Goal: Transaction & Acquisition: Purchase product/service

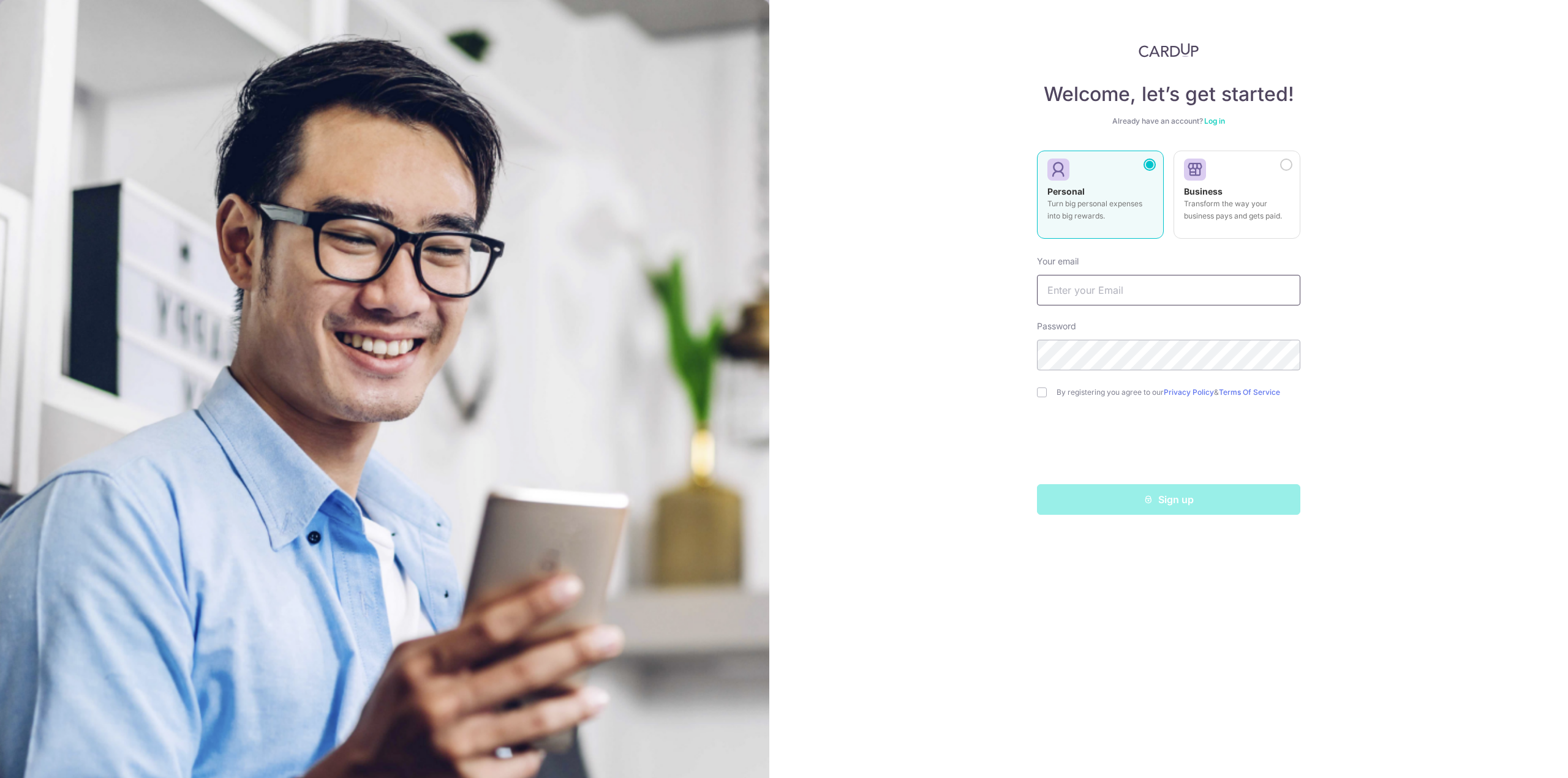
click at [1104, 286] on input "text" at bounding box center [1168, 290] width 263 height 30
type input "[PERSON_NAME][EMAIL_ADDRESS][PERSON_NAME][DOMAIN_NAME]"
click at [1069, 396] on label "By registering you agree to our Privacy Policy & Terms Of Service" at bounding box center [1178, 392] width 244 height 10
click at [1038, 395] on input "checkbox" at bounding box center [1042, 392] width 10 height 10
checkbox input "true"
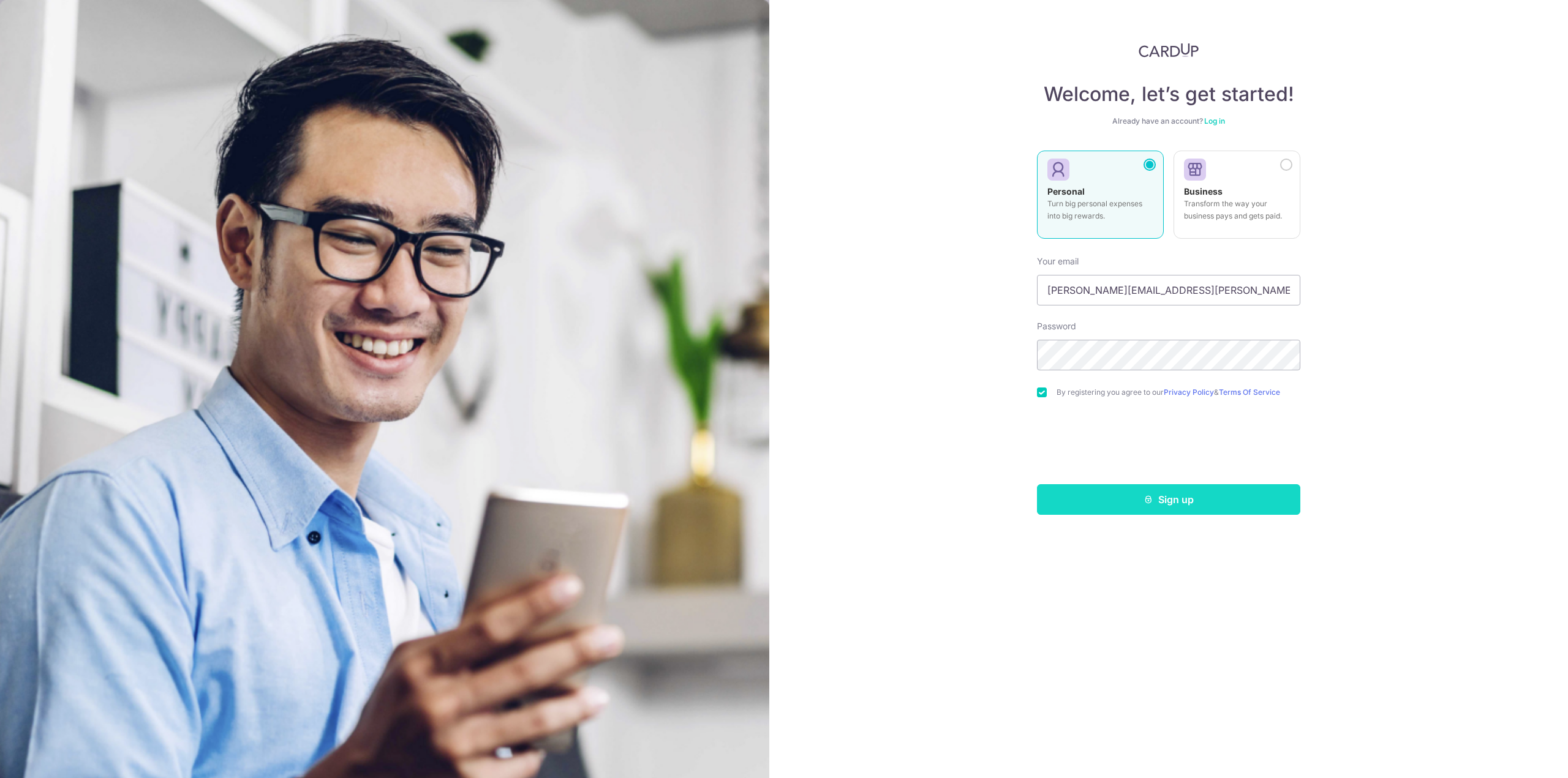
click at [1200, 496] on button "Sign up" at bounding box center [1168, 500] width 263 height 30
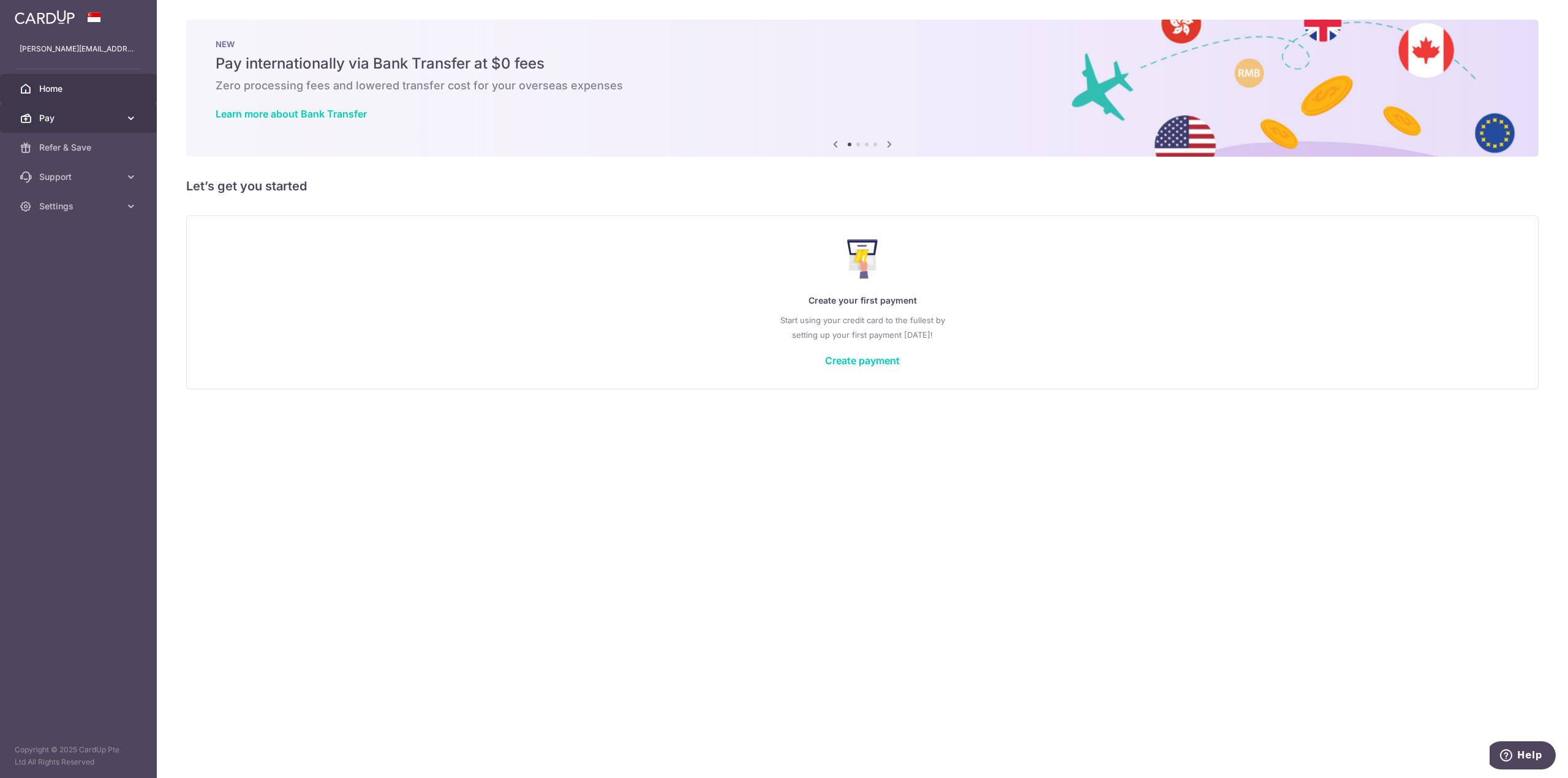
click at [125, 110] on link "Pay" at bounding box center [78, 118] width 156 height 30
click at [78, 147] on span "Payments" at bounding box center [79, 147] width 81 height 12
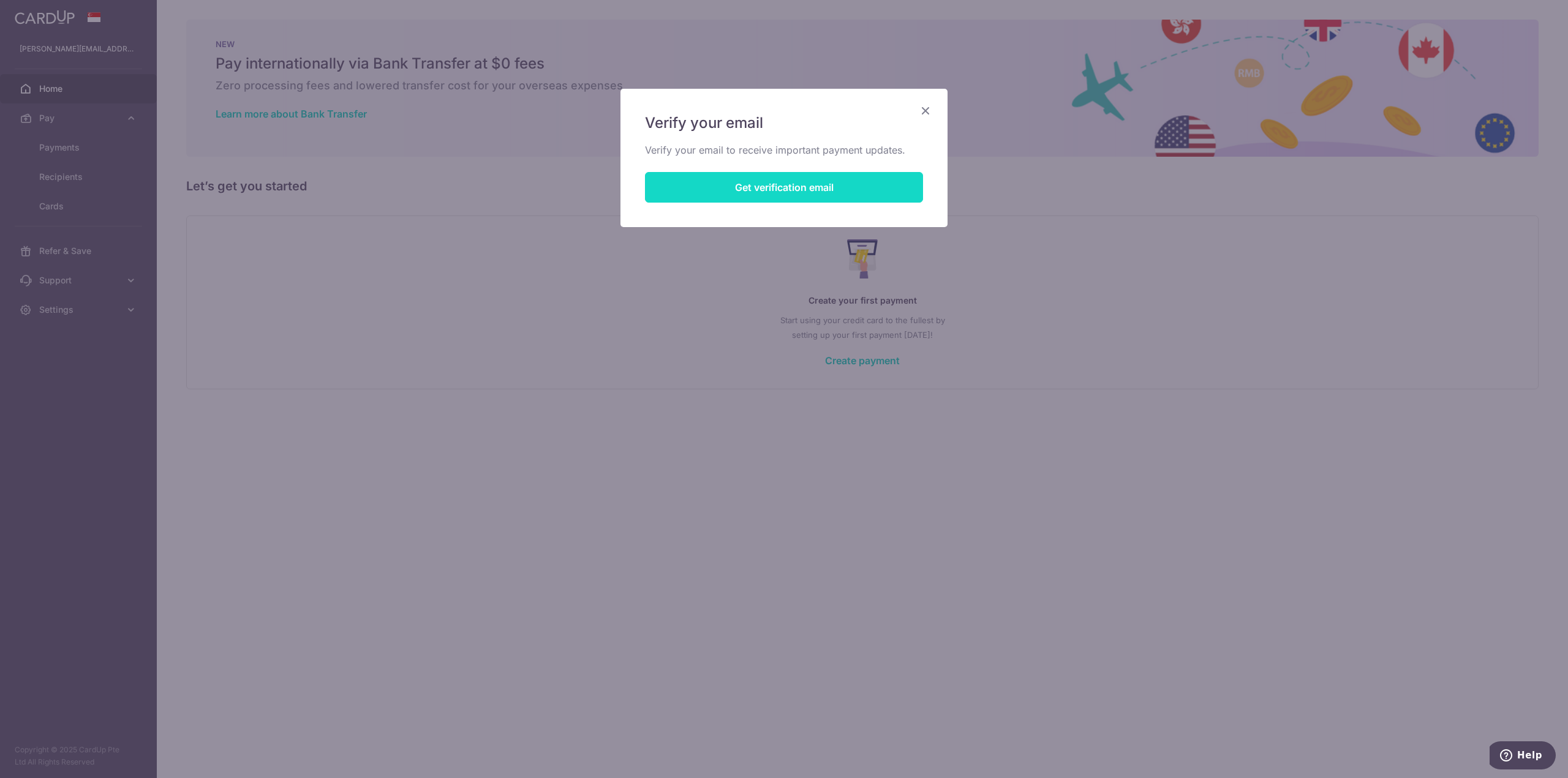
click at [827, 180] on button "Get verification email" at bounding box center [784, 187] width 278 height 30
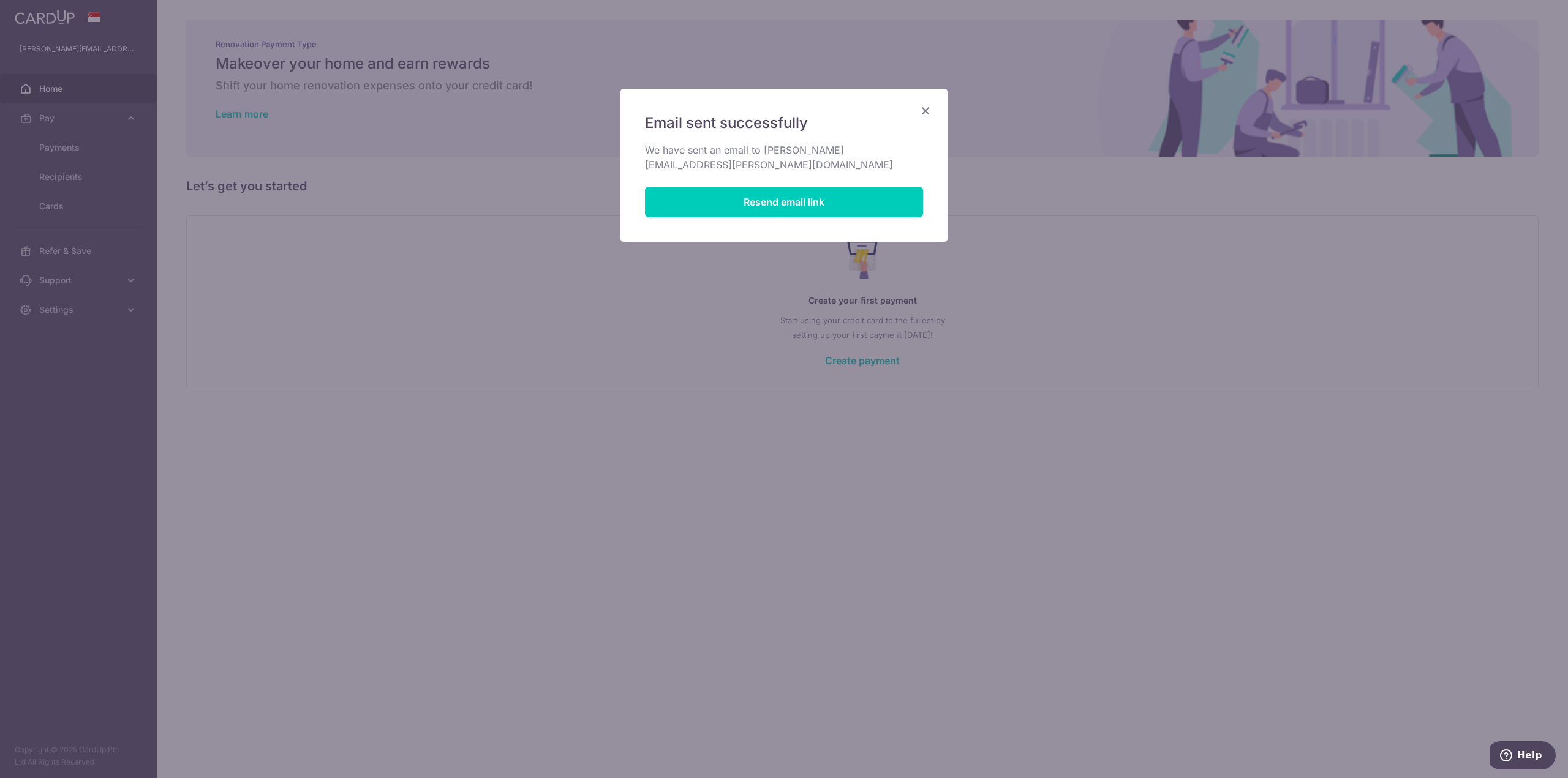
click at [926, 105] on icon "Close" at bounding box center [925, 110] width 14 height 15
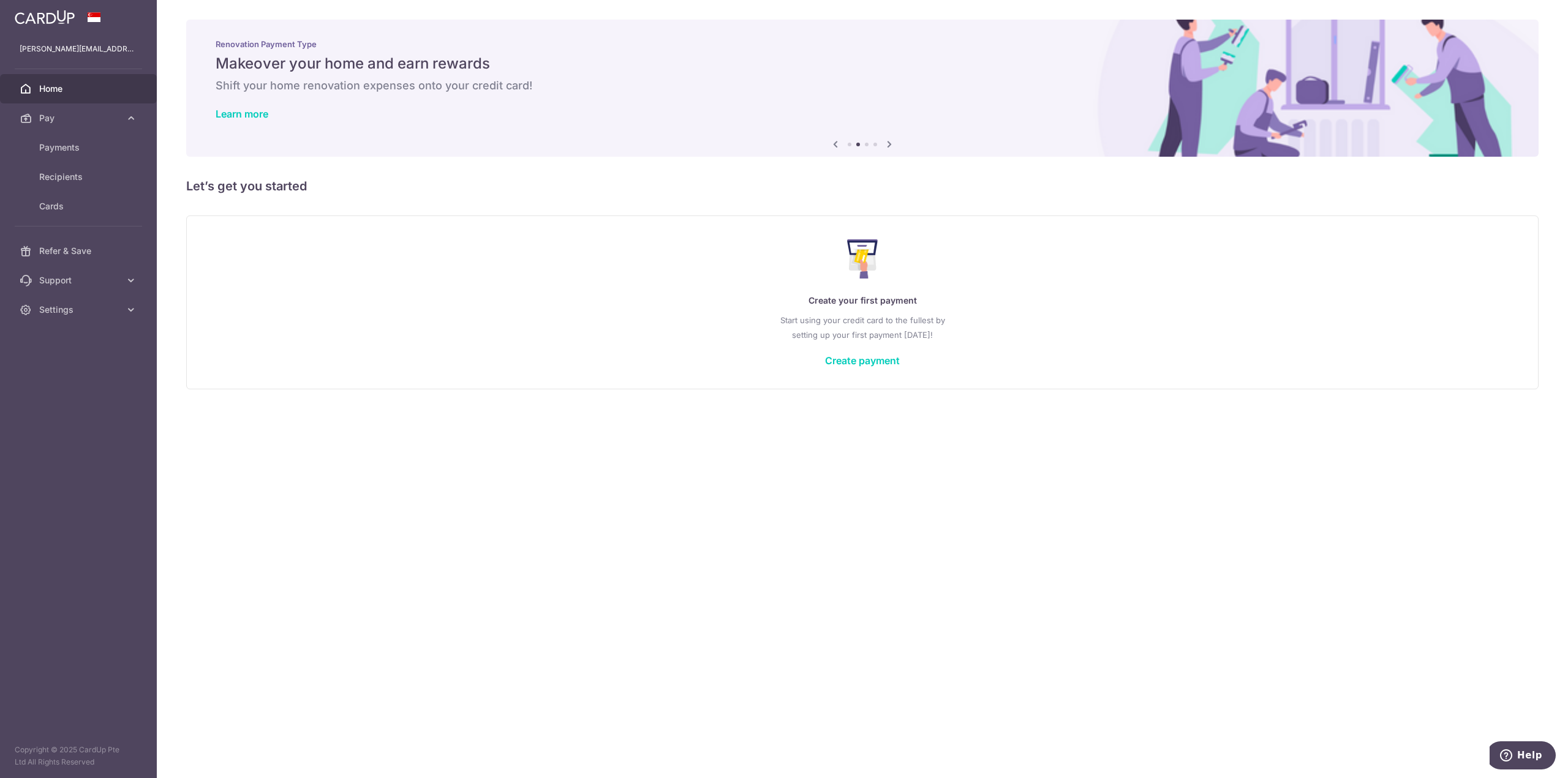
click at [47, 10] on img at bounding box center [44, 17] width 60 height 14
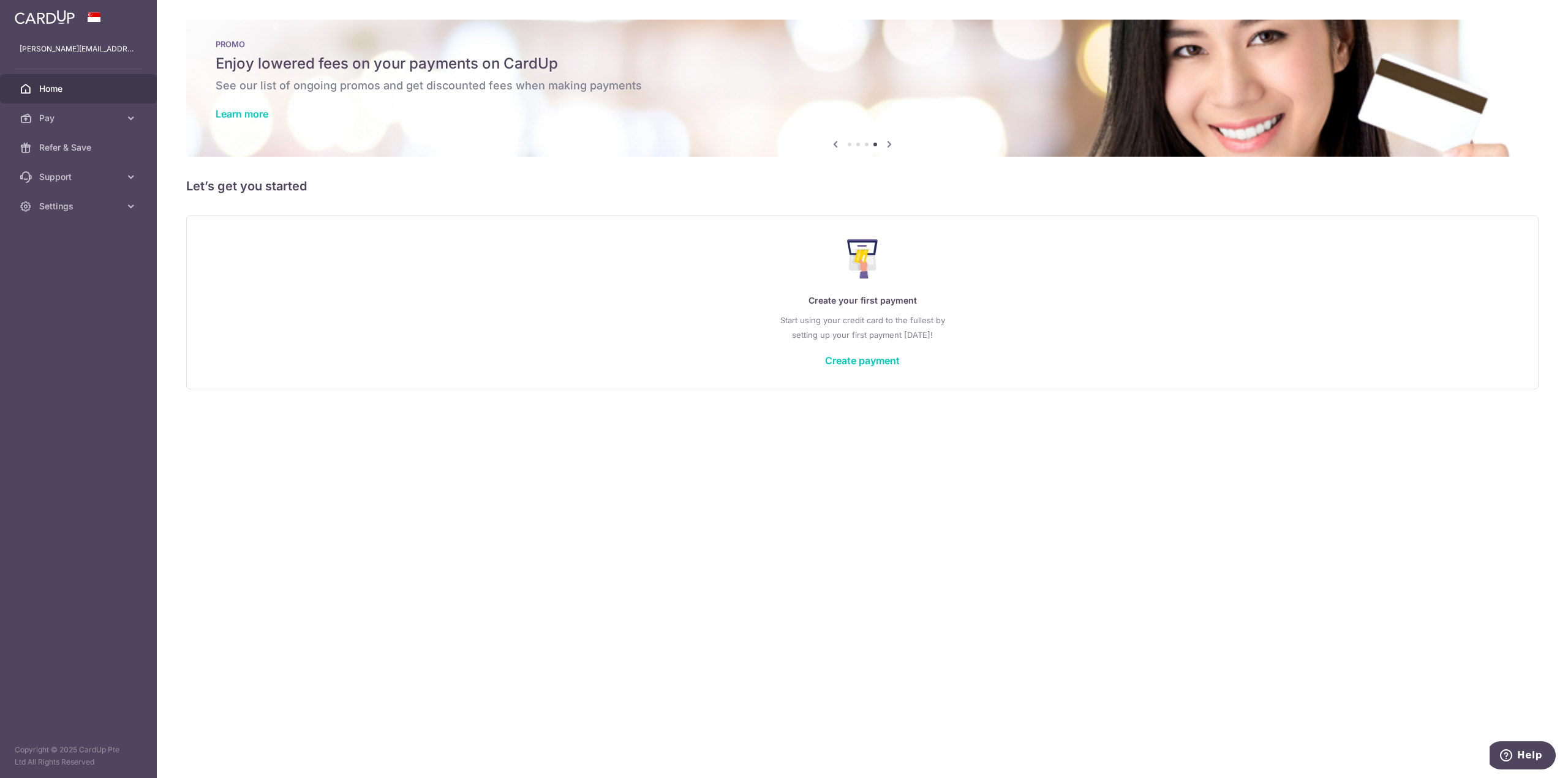
click at [489, 525] on div "× Pause Schedule Pause all future payments in this series Pause just this one p…" at bounding box center [862, 389] width 1411 height 778
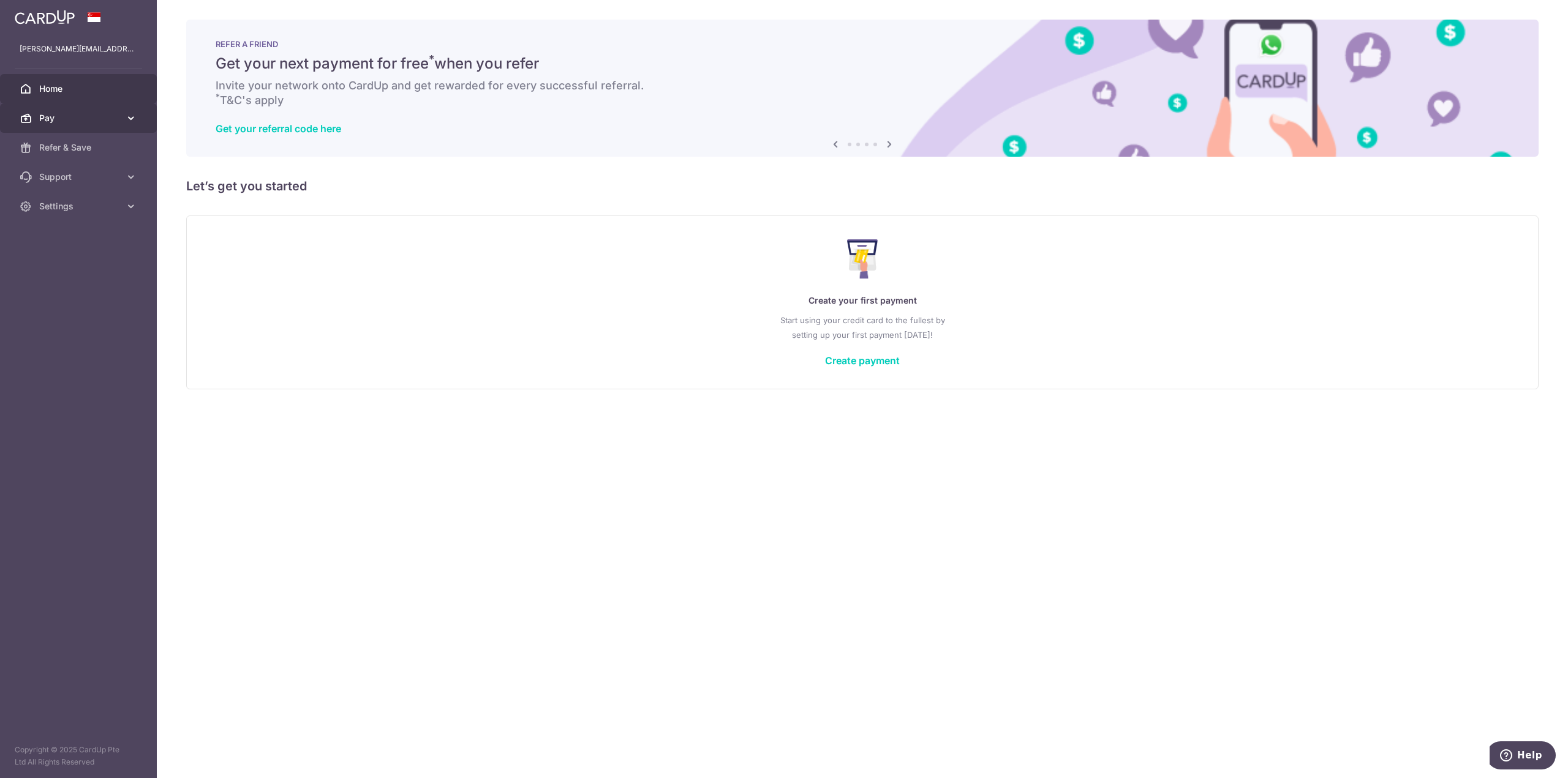
click at [47, 111] on link "Pay" at bounding box center [78, 118] width 156 height 30
click at [71, 153] on span "Payments" at bounding box center [79, 147] width 81 height 12
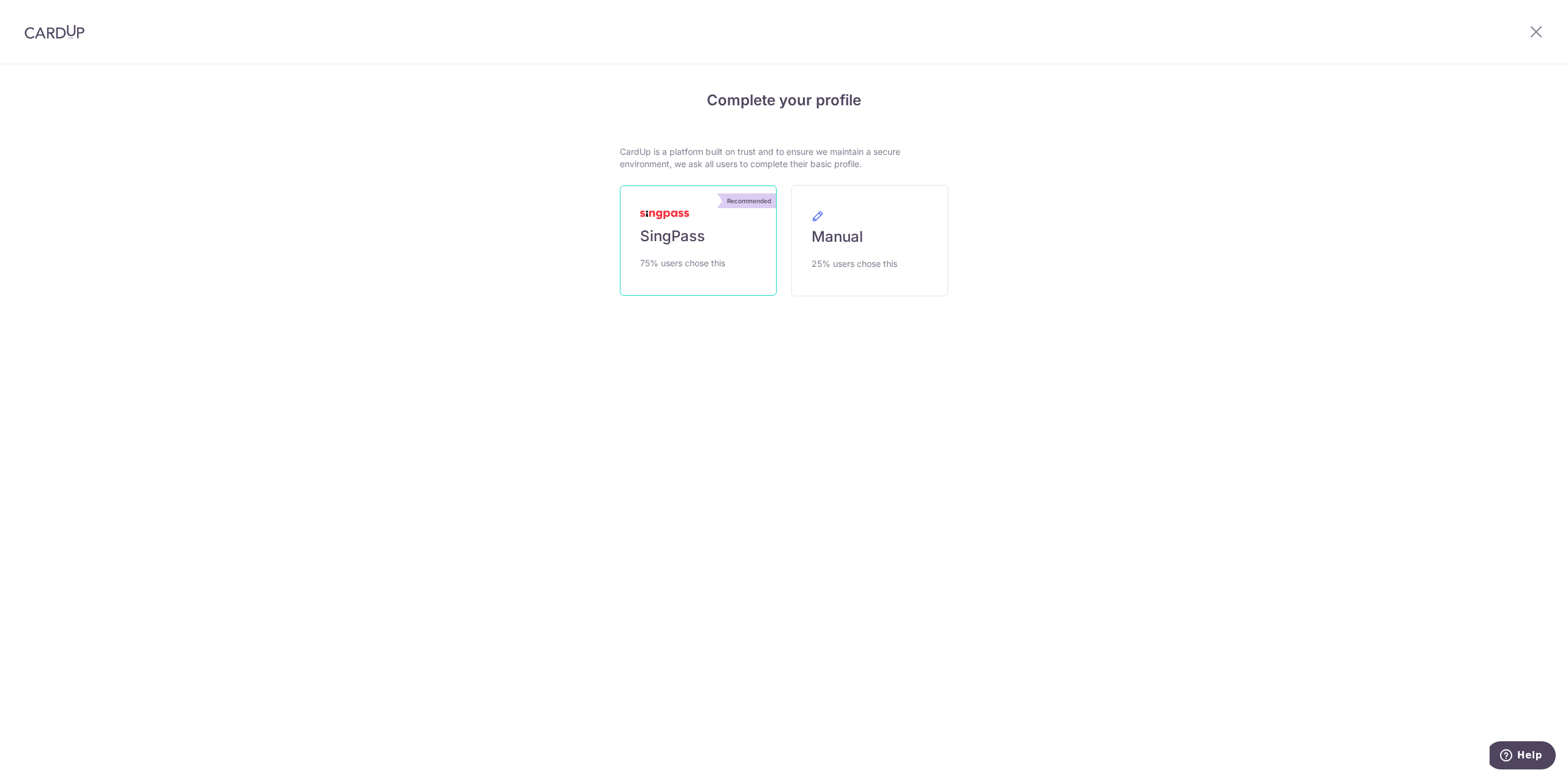
click at [751, 260] on link "Recommended SingPass 75% users chose this" at bounding box center [697, 240] width 156 height 110
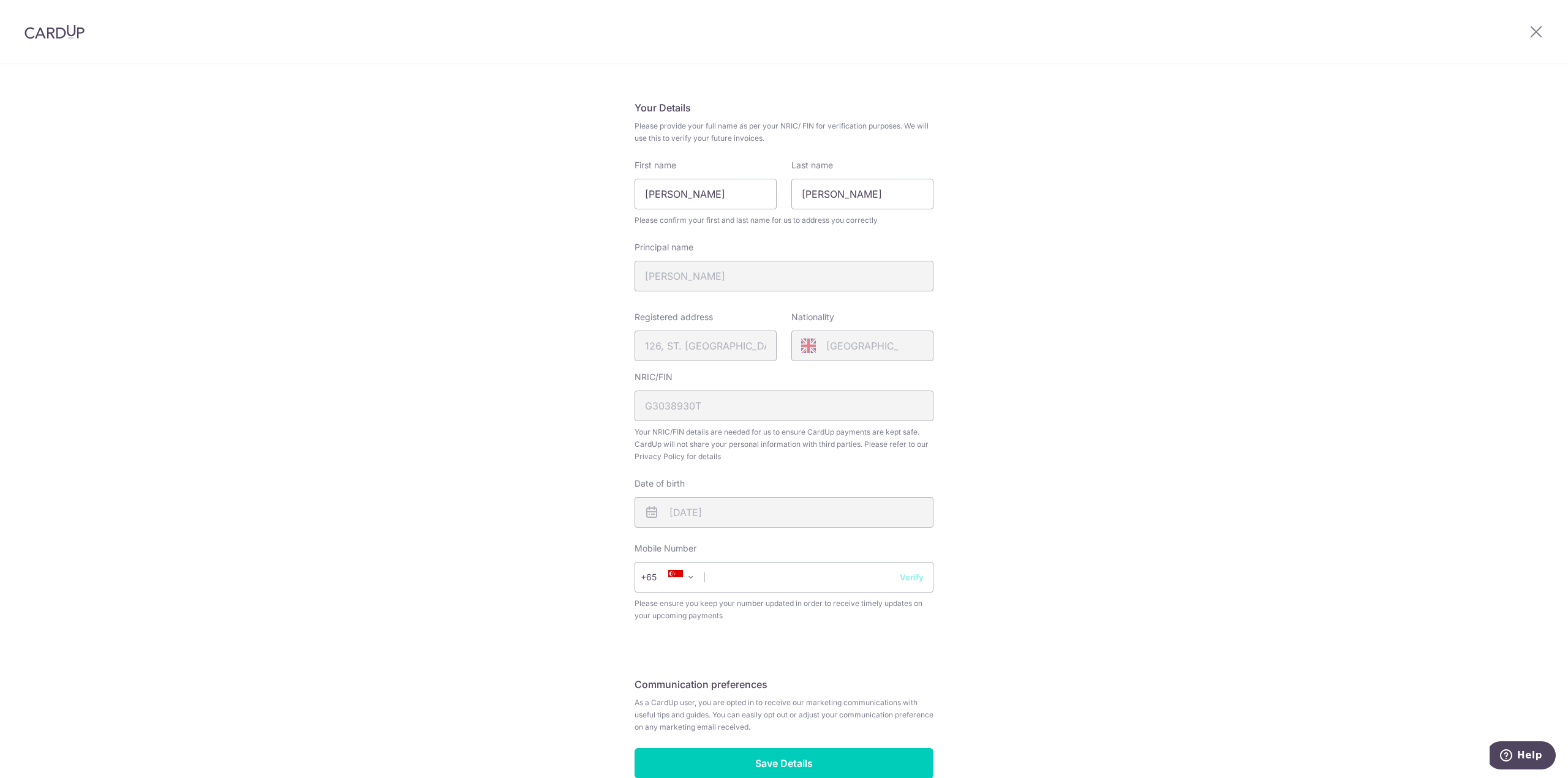
scroll to position [128, 0]
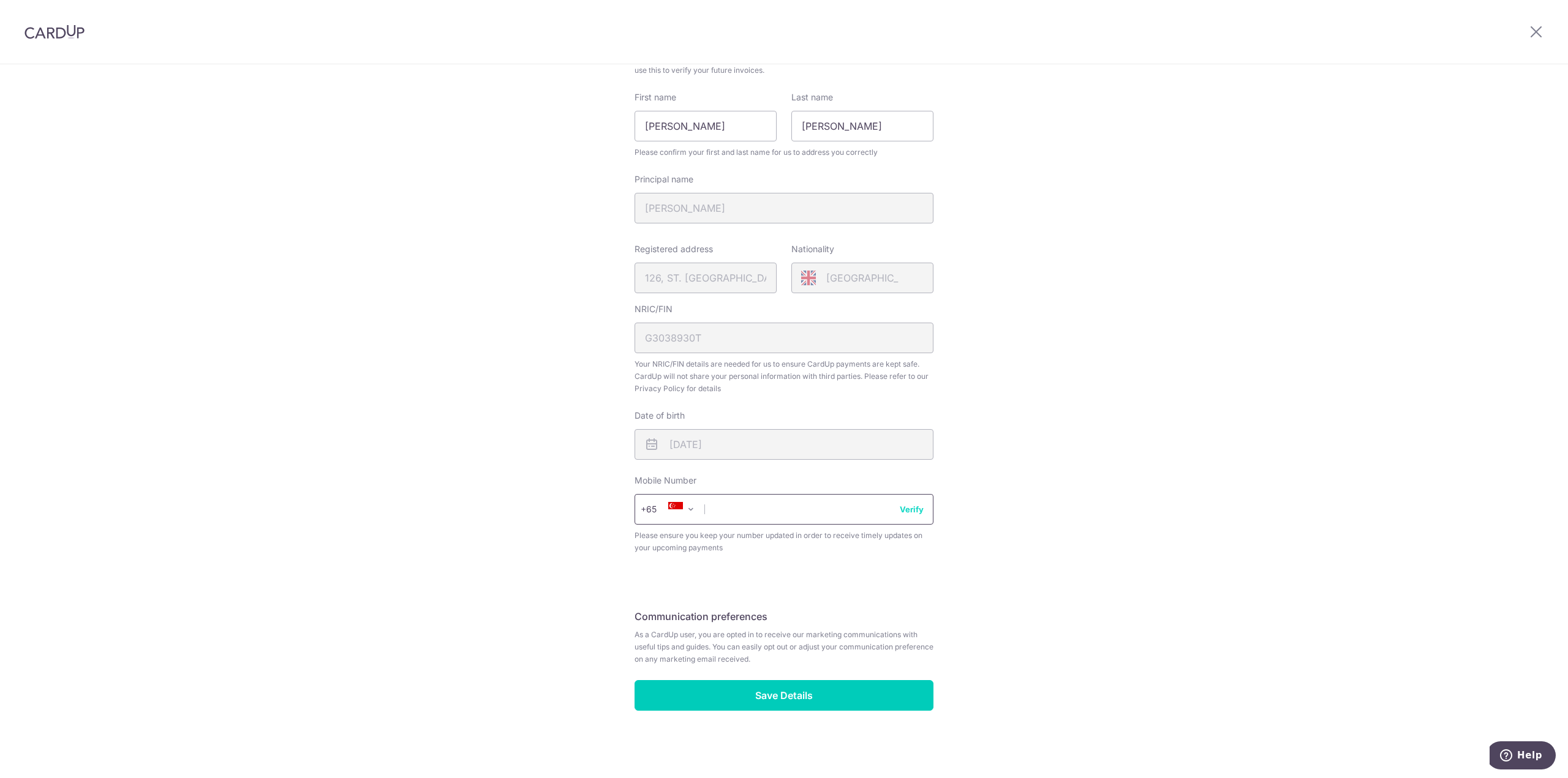
click at [735, 512] on input "text" at bounding box center [784, 509] width 299 height 30
type input "83483884"
click at [843, 703] on input "Save Details" at bounding box center [784, 695] width 299 height 30
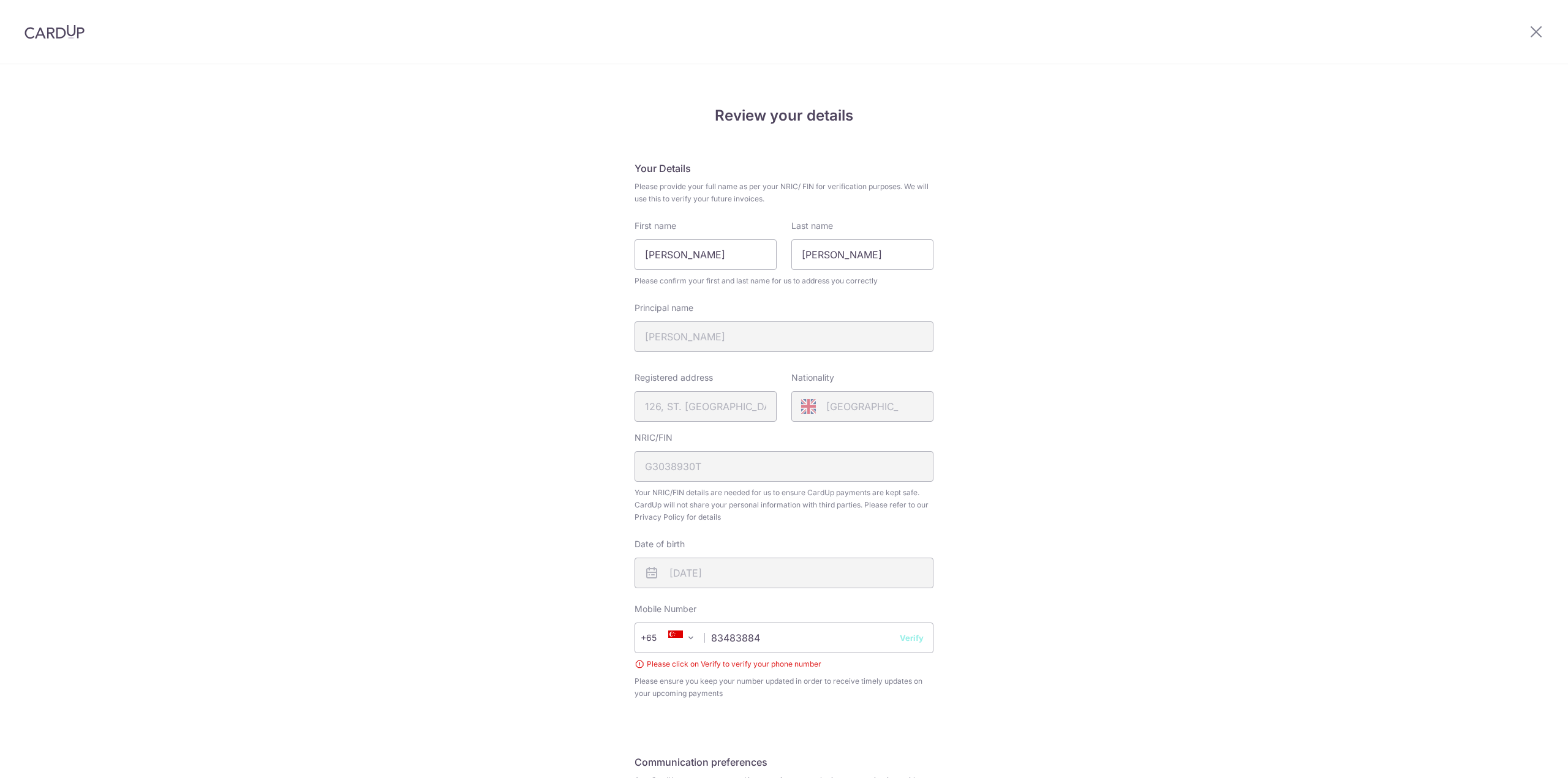
scroll to position [146, 0]
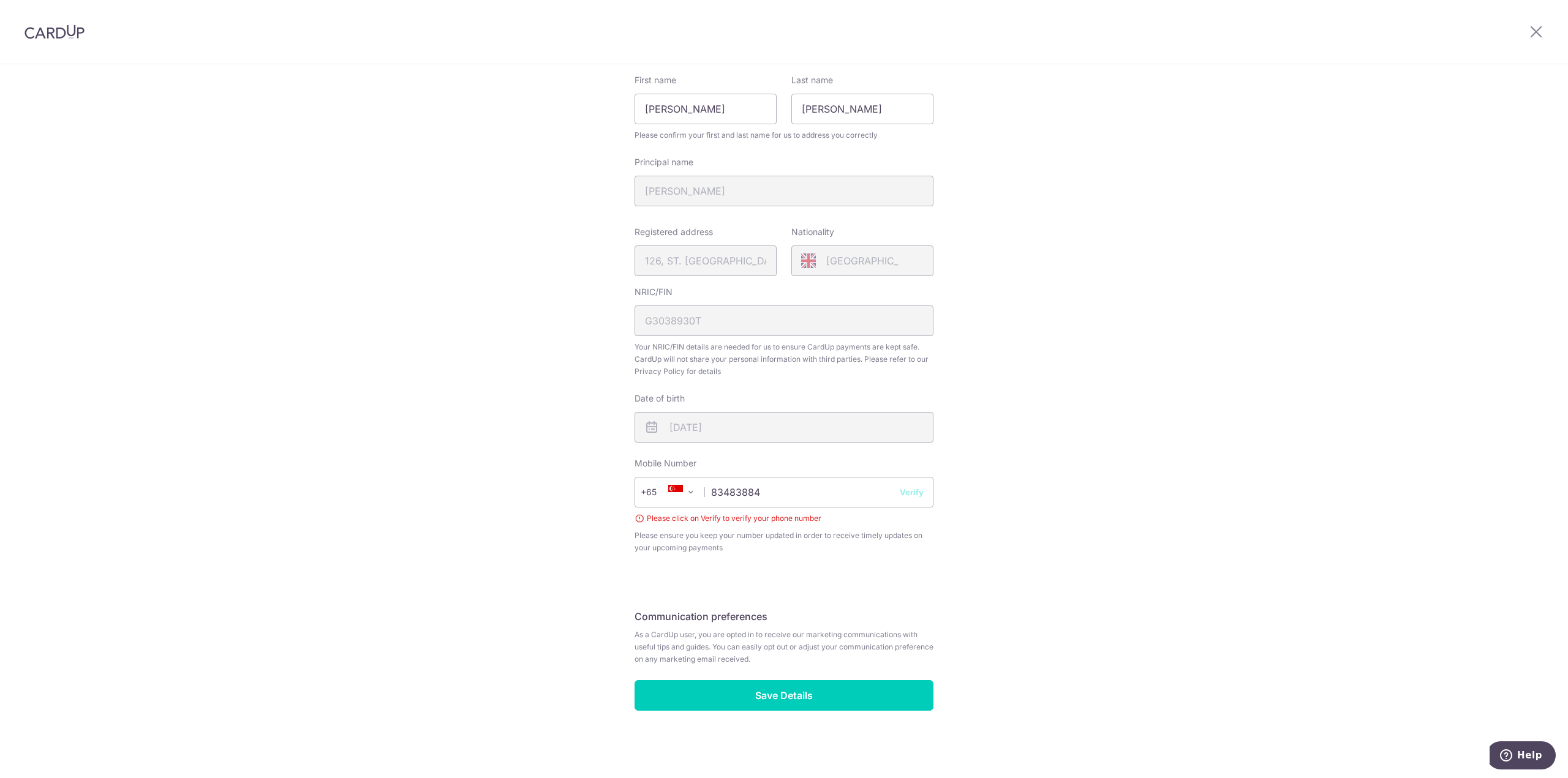
click at [904, 492] on button "Verify" at bounding box center [912, 492] width 24 height 12
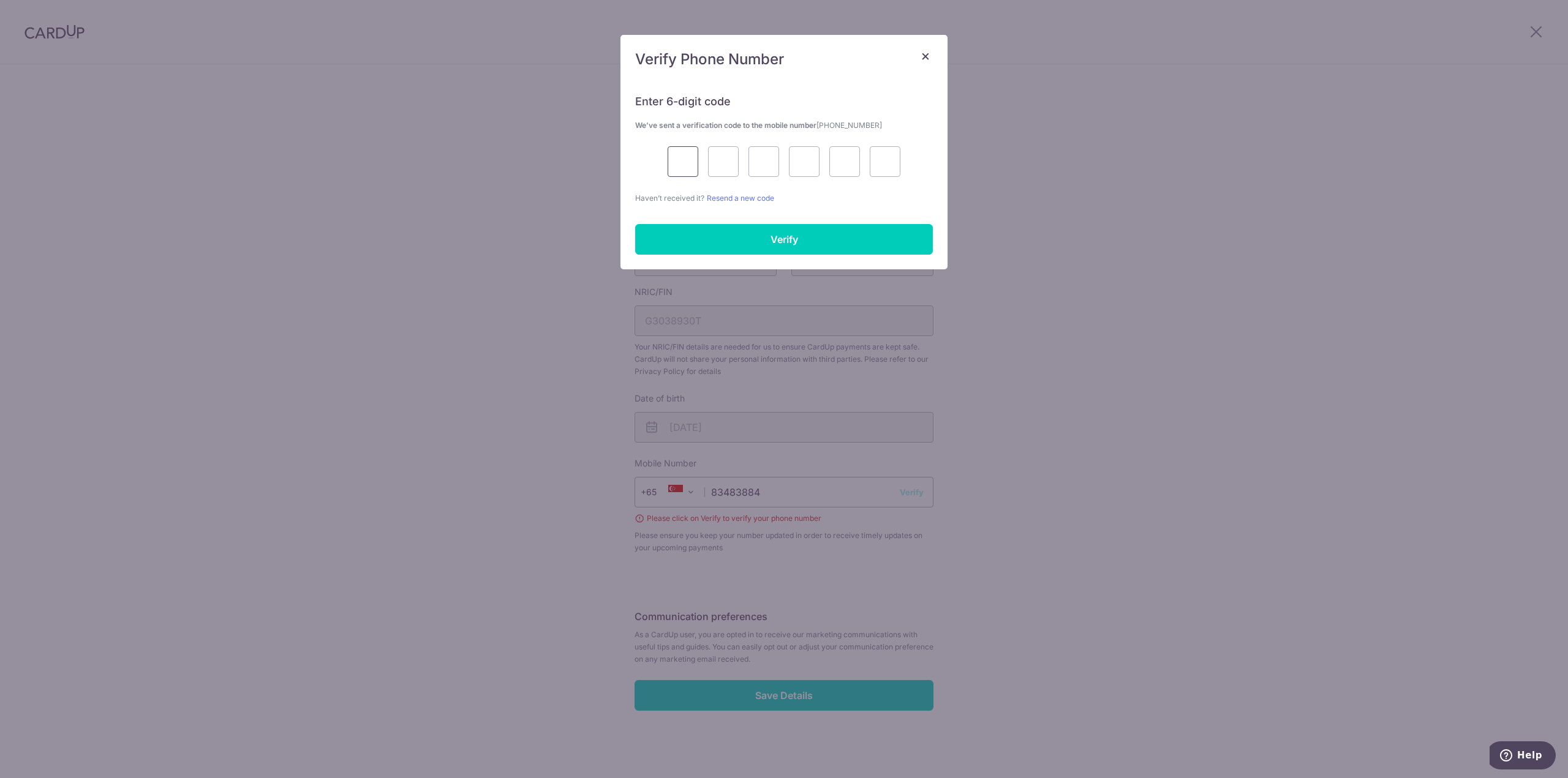
click at [689, 152] on input "text" at bounding box center [683, 161] width 30 height 30
type input "3"
type input "7"
type input "3"
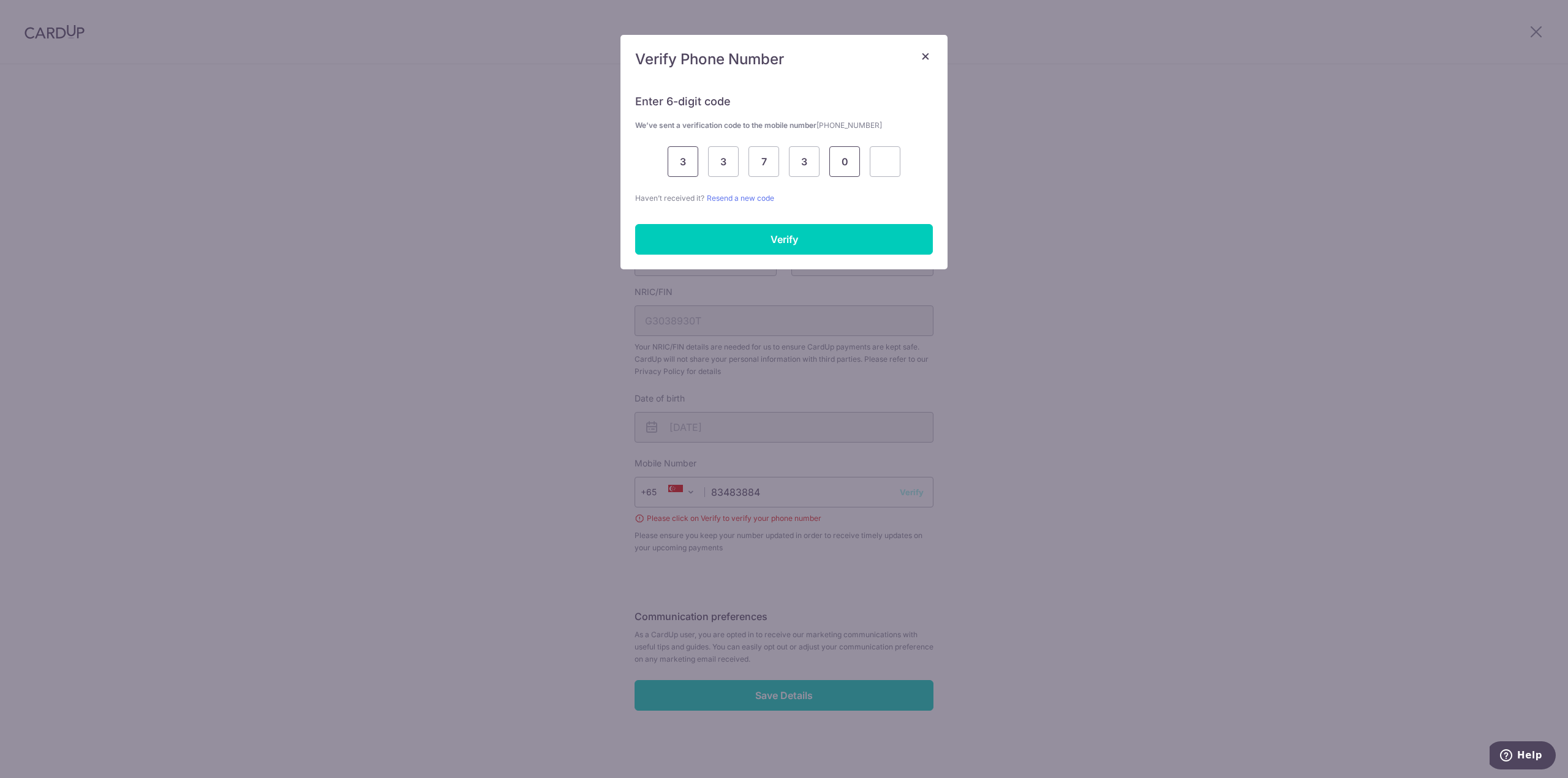
type input "0"
type input "3"
click at [779, 229] on input "Verify" at bounding box center [783, 239] width 298 height 30
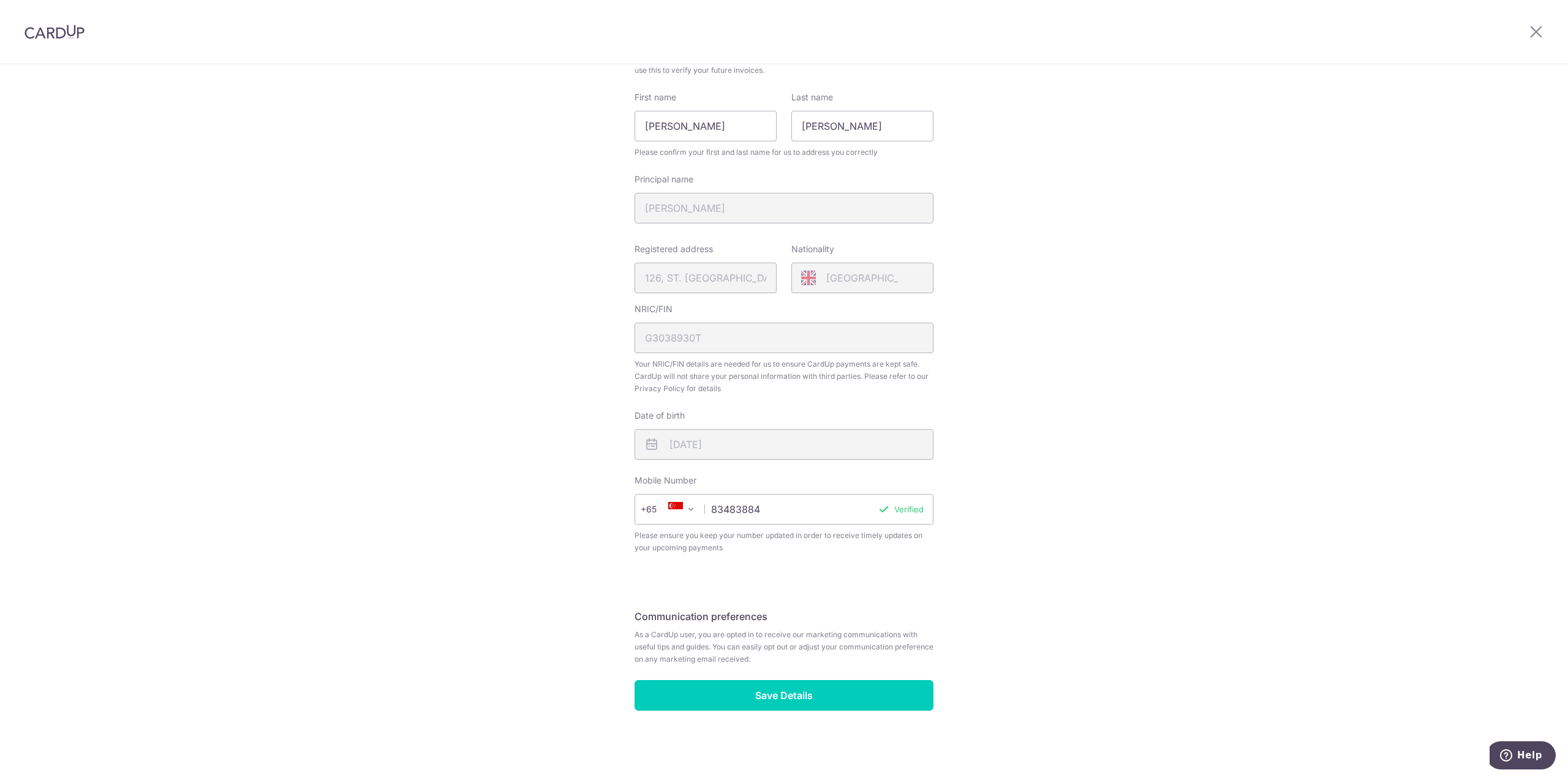
scroll to position [128, 0]
click at [813, 693] on input "Save Details" at bounding box center [784, 695] width 299 height 30
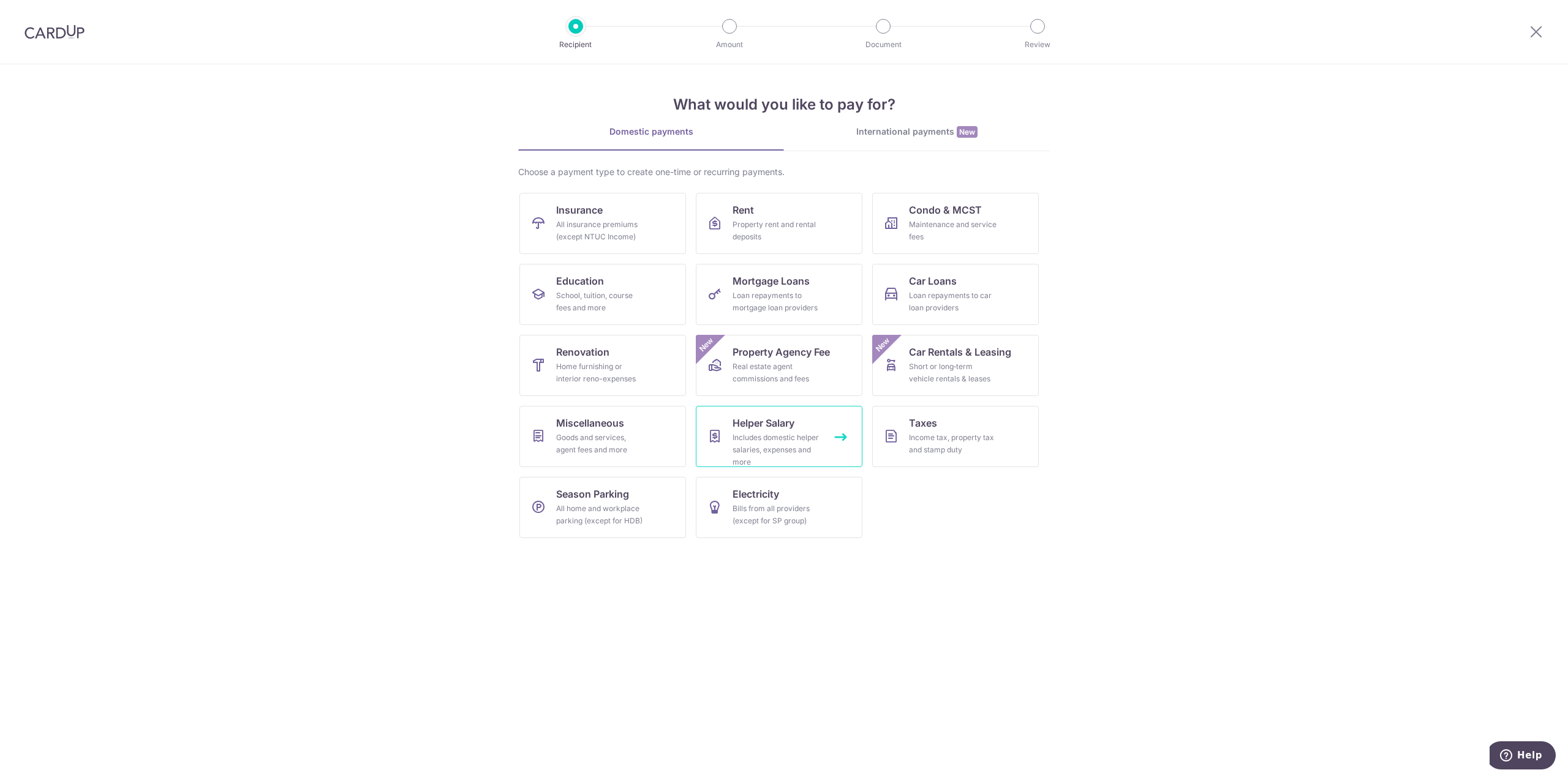
click at [742, 426] on span "Helper Salary" at bounding box center [763, 423] width 62 height 14
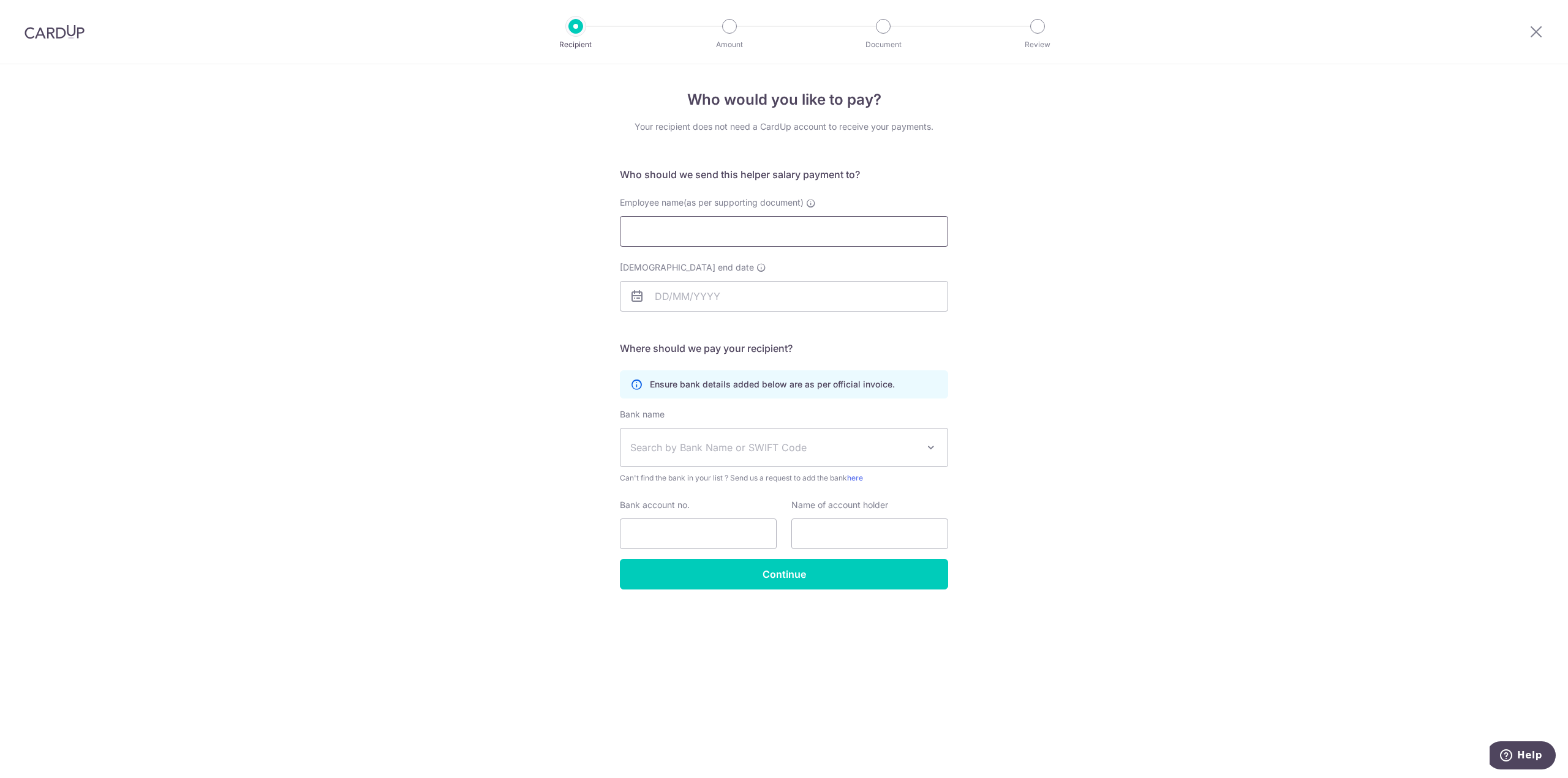
click at [728, 230] on input "Employee name(as per supporting document)" at bounding box center [783, 231] width 328 height 30
paste input "REYJAN BOLIVAR JUNTARCIEGO"
type input "REYJAN BOLIVAR JUNTARCIEGO"
click at [729, 288] on input "Employment contract end date" at bounding box center [783, 296] width 328 height 30
type input "09/06/2027"
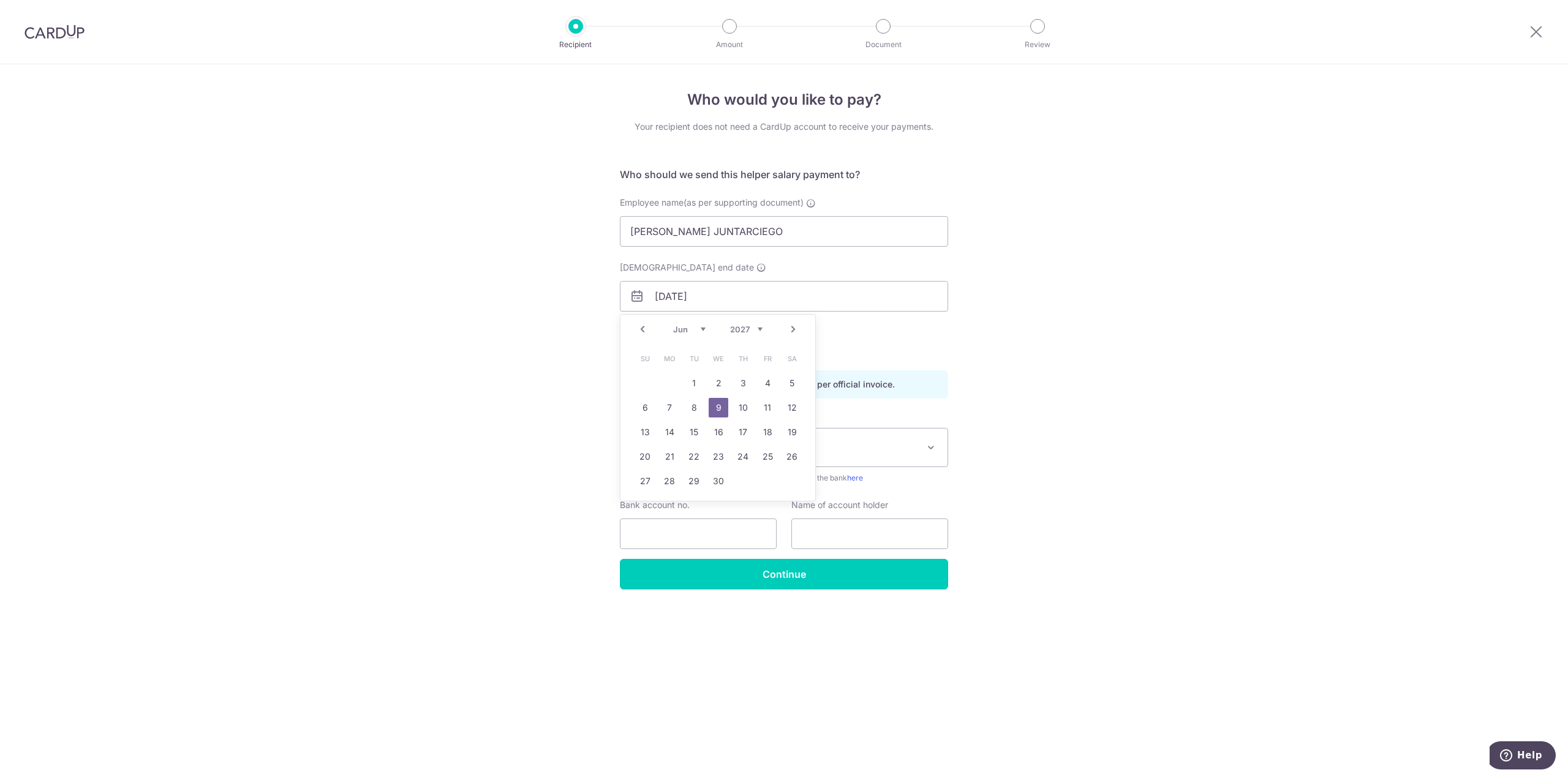
click at [720, 410] on link "9" at bounding box center [718, 407] width 19 height 19
click at [662, 452] on span "Search by Bank Name or SWIFT Code" at bounding box center [774, 448] width 288 height 14
type input "pos"
select select "19"
click at [661, 537] on input "Bank account no." at bounding box center [697, 533] width 156 height 30
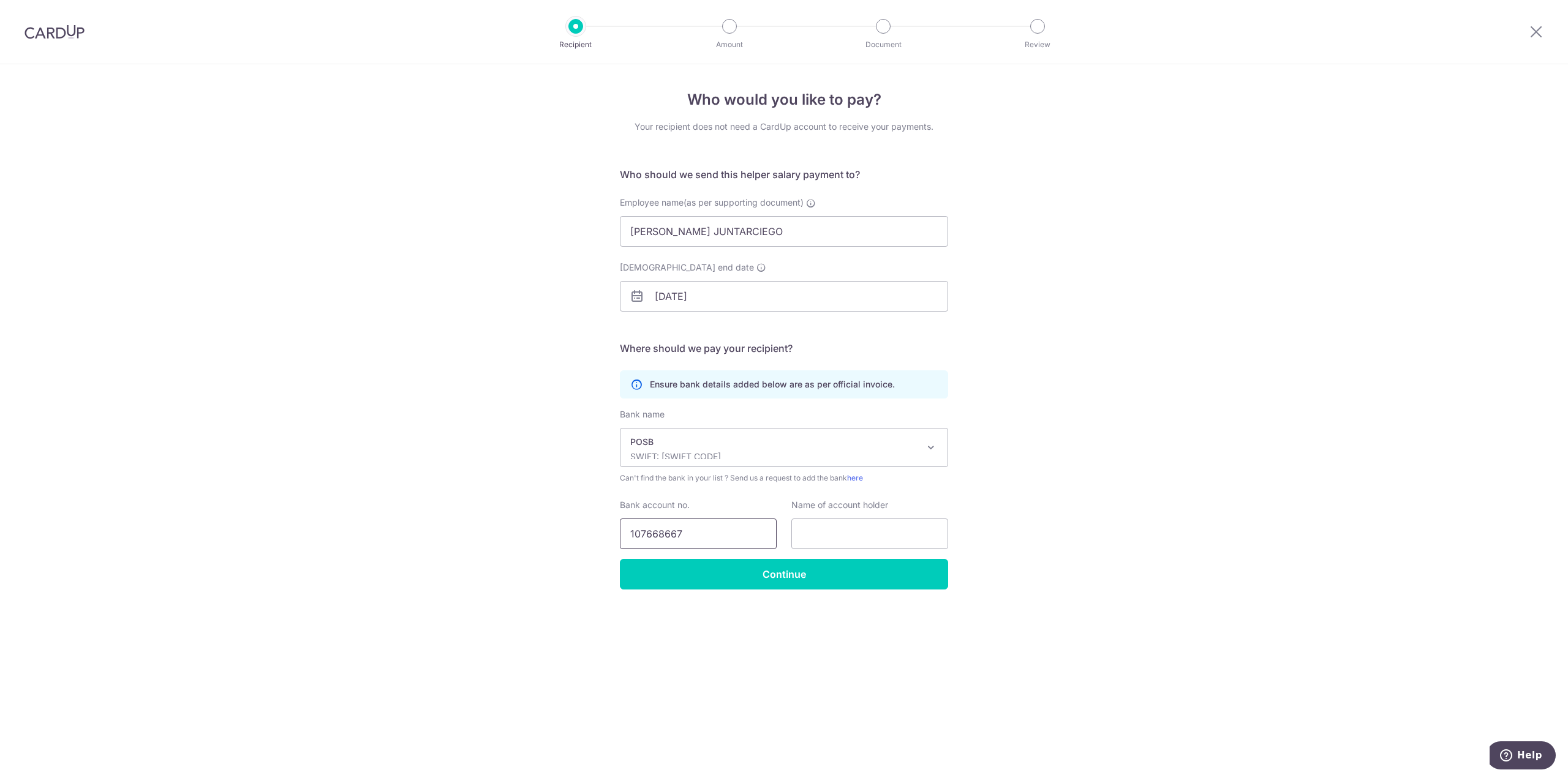
type input "107668667"
type input "Reyjan Bolivar Juntarciego"
click at [808, 570] on input "Continue" at bounding box center [783, 574] width 328 height 30
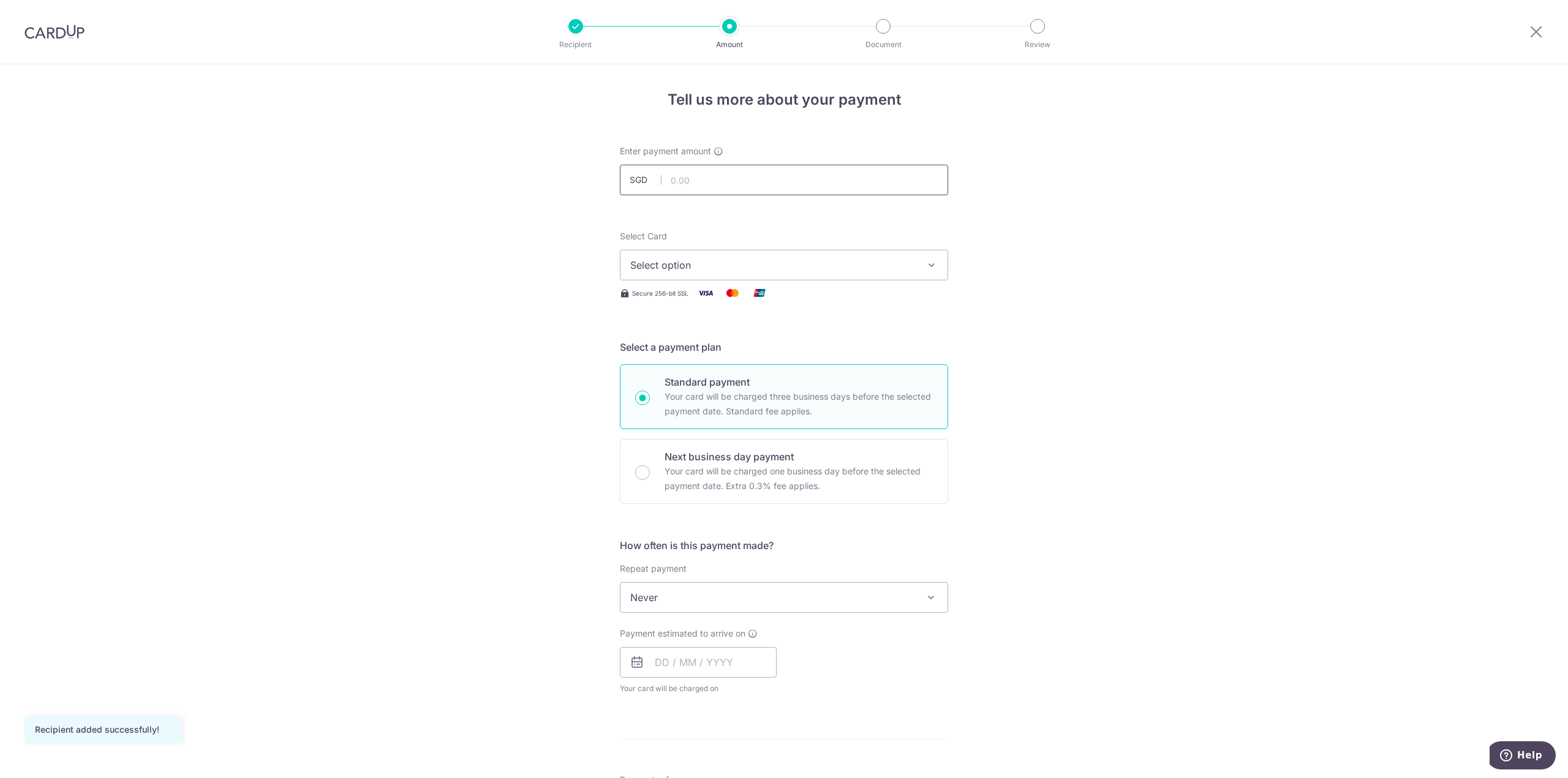
click at [728, 180] on input "text" at bounding box center [783, 180] width 328 height 30
type input "1,200.00"
click at [786, 274] on button "Select option" at bounding box center [783, 265] width 328 height 30
click at [674, 298] on span "Add credit card" at bounding box center [795, 299] width 286 height 12
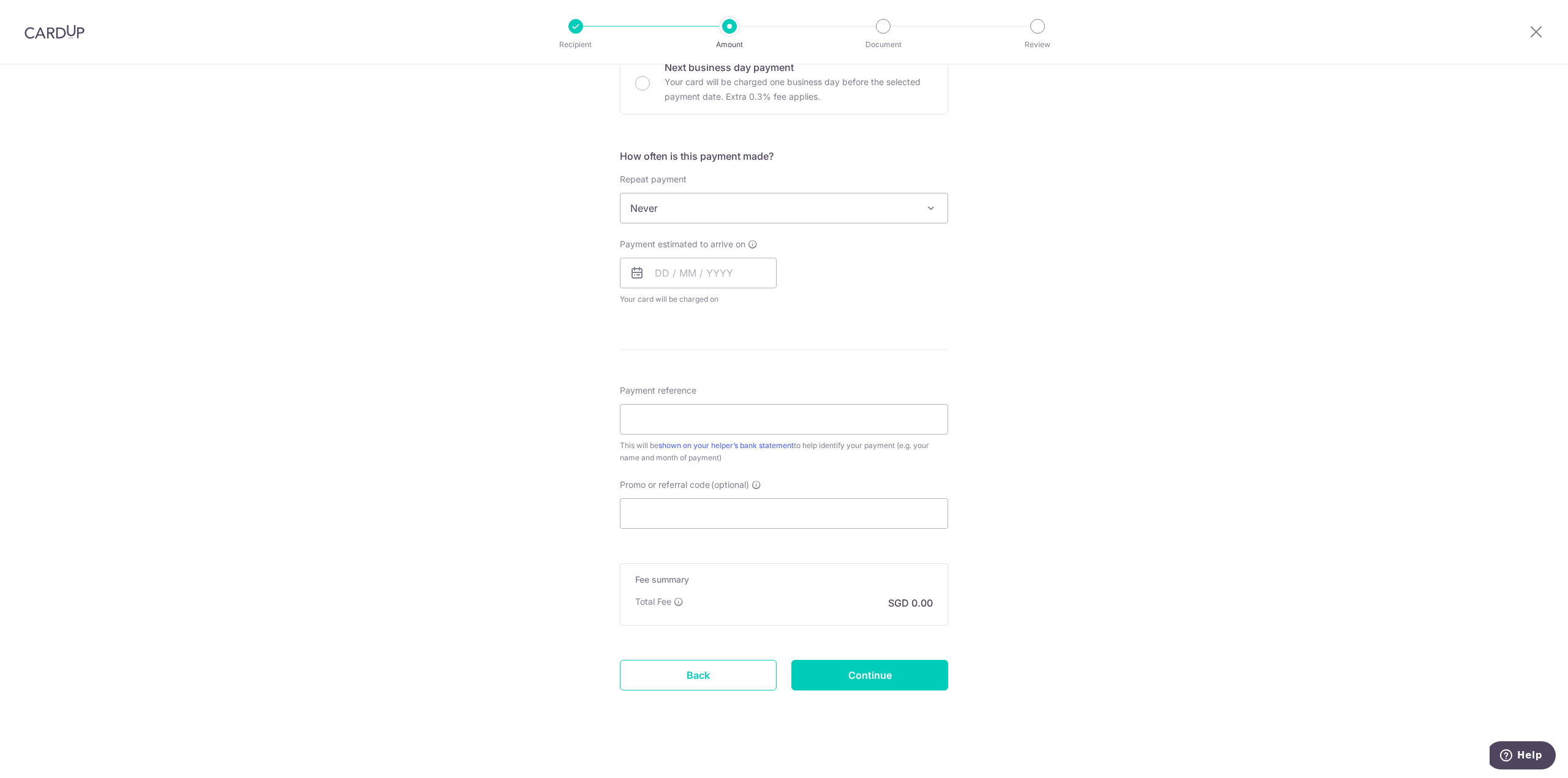
scroll to position [717, 0]
click at [770, 510] on input "Promo or referral code (optional)" at bounding box center [783, 509] width 328 height 30
paste input "REYJAN BOLIVAR JUNTARCIEGO"
type input "REYJAN BOLIVAR JUNTARCIEGO"
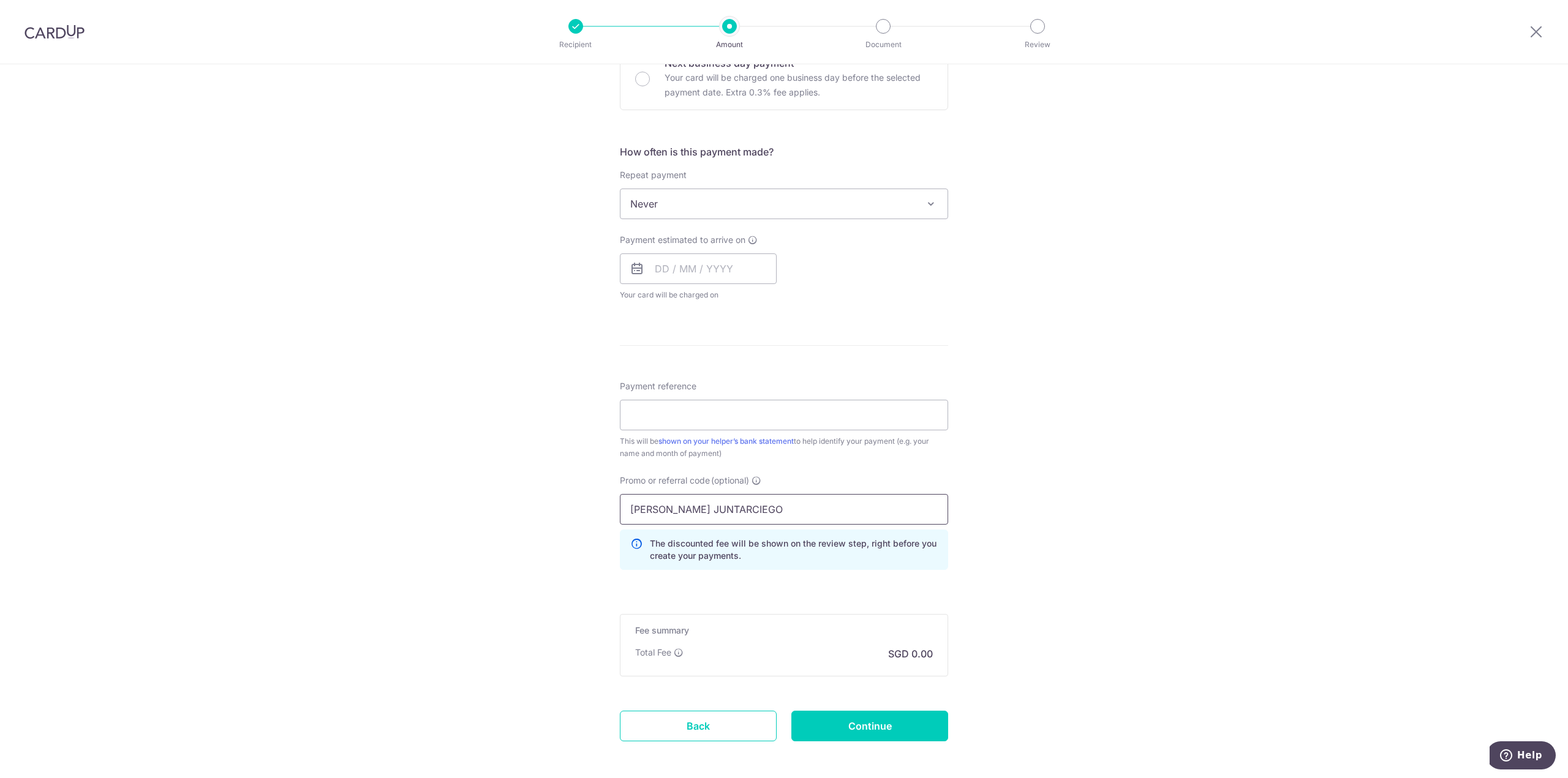
drag, startPoint x: 803, startPoint y: 508, endPoint x: 504, endPoint y: 519, distance: 299.2
click at [504, 519] on div "Tell us more about your payment Enter payment amount SGD 1,200.00 1200.00 Recip…" at bounding box center [784, 90] width 1568 height 1486
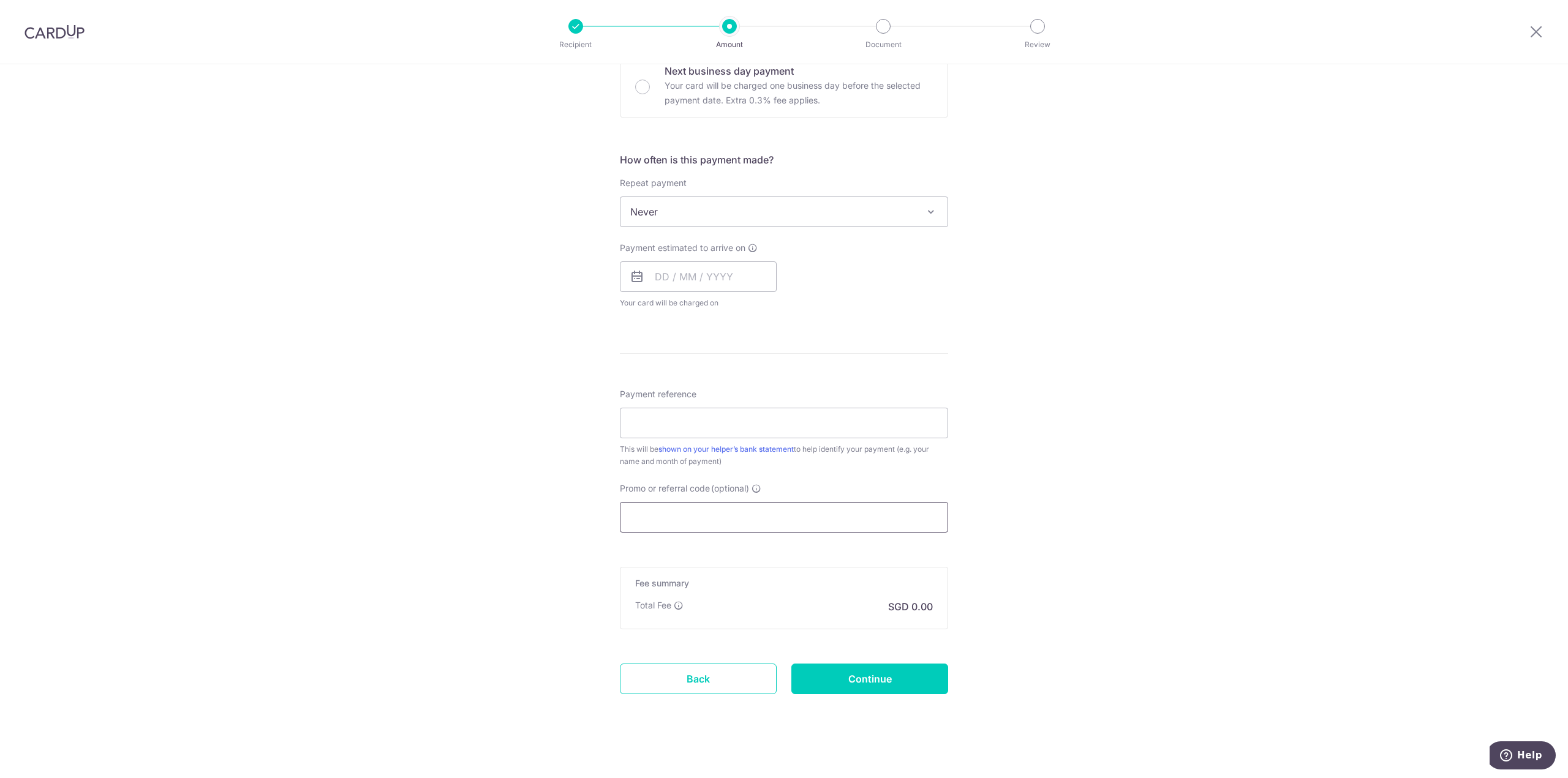
scroll to position [707, 0]
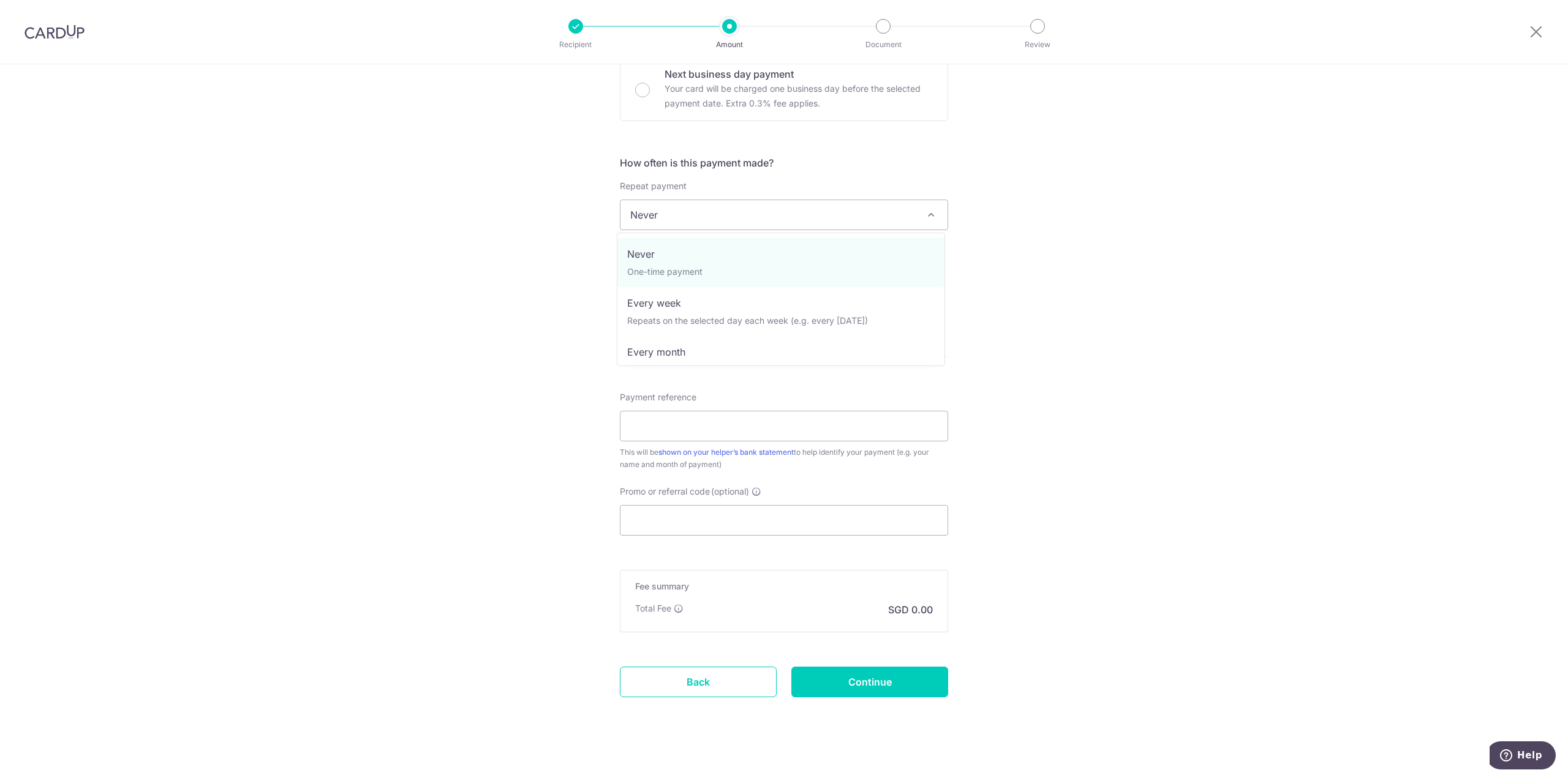
click at [704, 218] on span "Never" at bounding box center [784, 215] width 327 height 30
select select "3"
type input "09/06/2027"
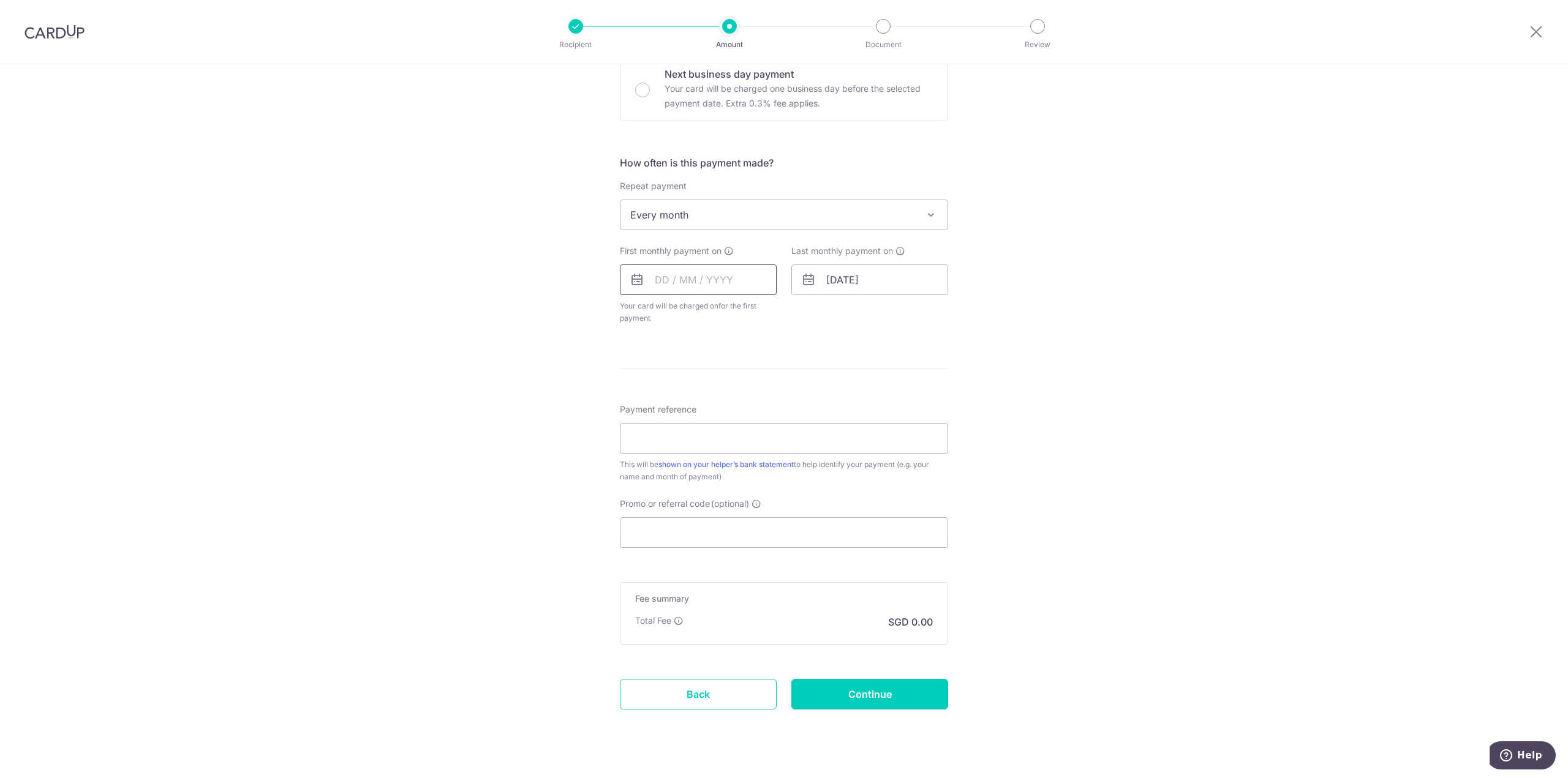
click at [704, 272] on input "text" at bounding box center [697, 280] width 156 height 30
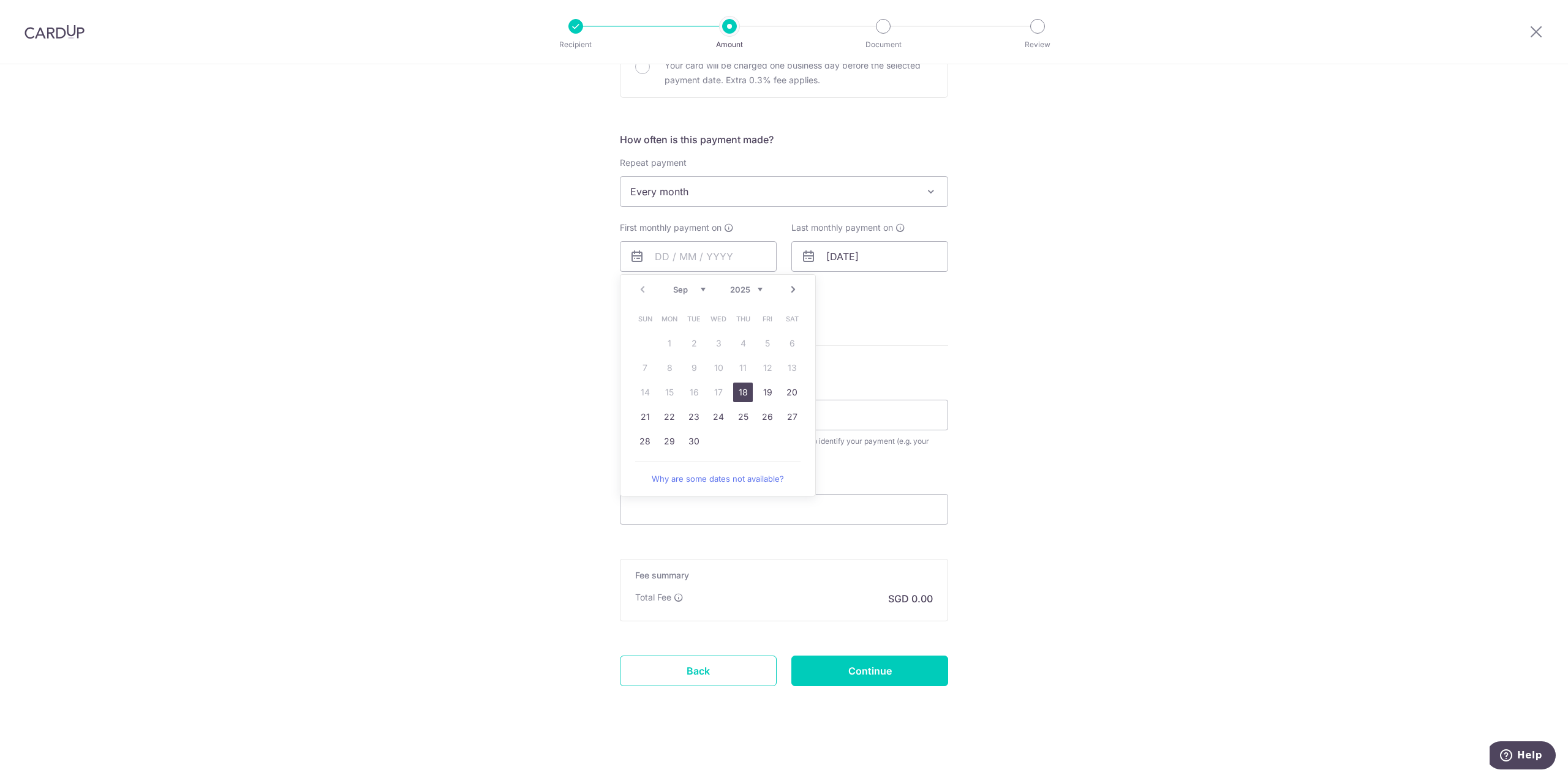
click at [668, 367] on table "Sun Mon Tue Wed Thu Fri Sat 1 2 3 4 5 6 7 8 9 10 11 12 13 14 15 16 17 18 19 20 …" at bounding box center [718, 379] width 172 height 147
click at [786, 289] on link "Next" at bounding box center [793, 290] width 14 height 14
click at [765, 366] on link "10" at bounding box center [767, 367] width 19 height 19
type input "10/10/2025"
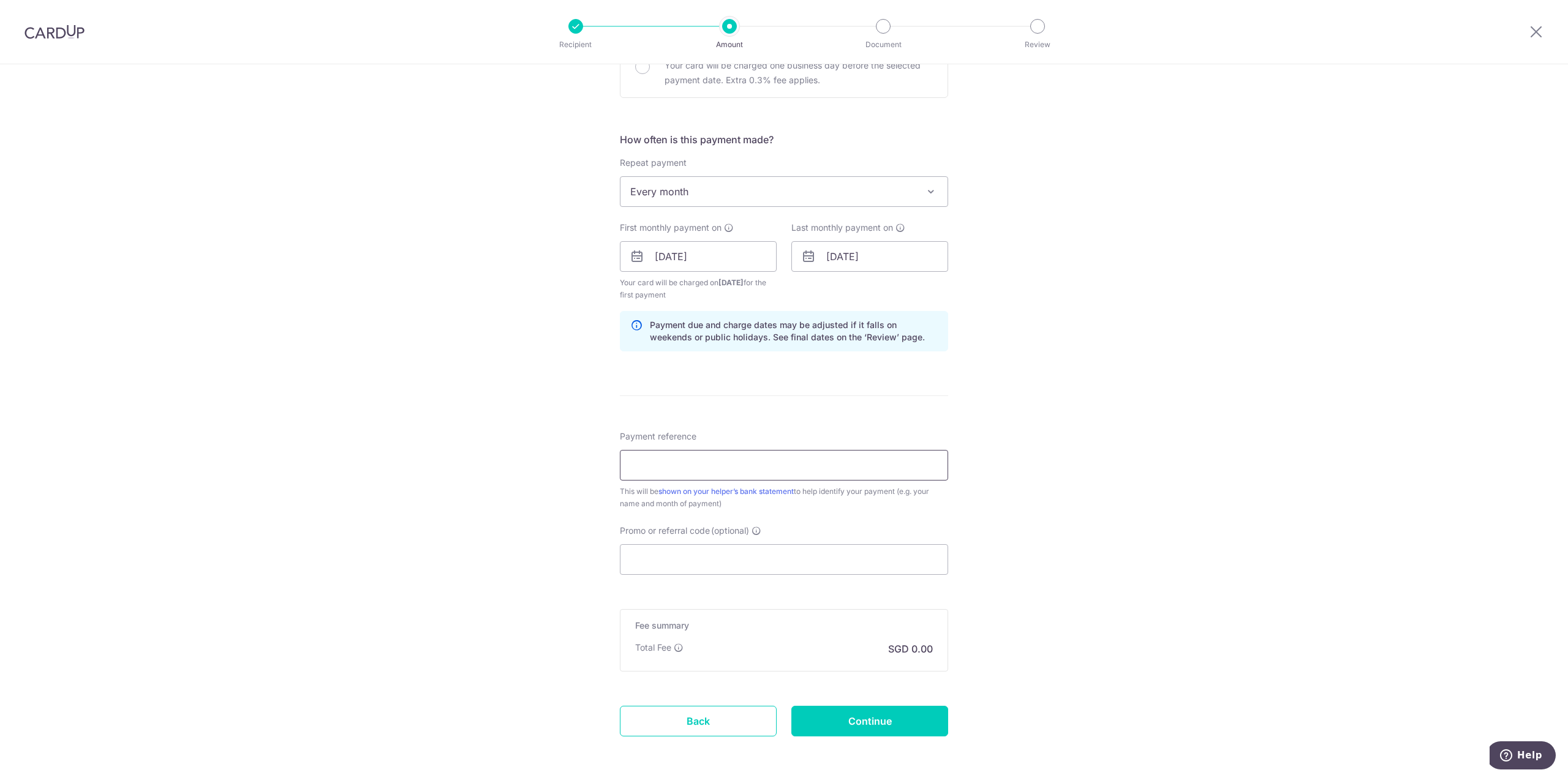
click at [681, 464] on input "Payment reference" at bounding box center [783, 465] width 328 height 30
type input "Reyjan Salary"
click at [741, 549] on input "Promo or referral code (optional)" at bounding box center [783, 559] width 328 height 30
click at [679, 566] on input "Promo or referral code (optional)" at bounding box center [783, 559] width 328 height 30
paste input "3HOME25R"
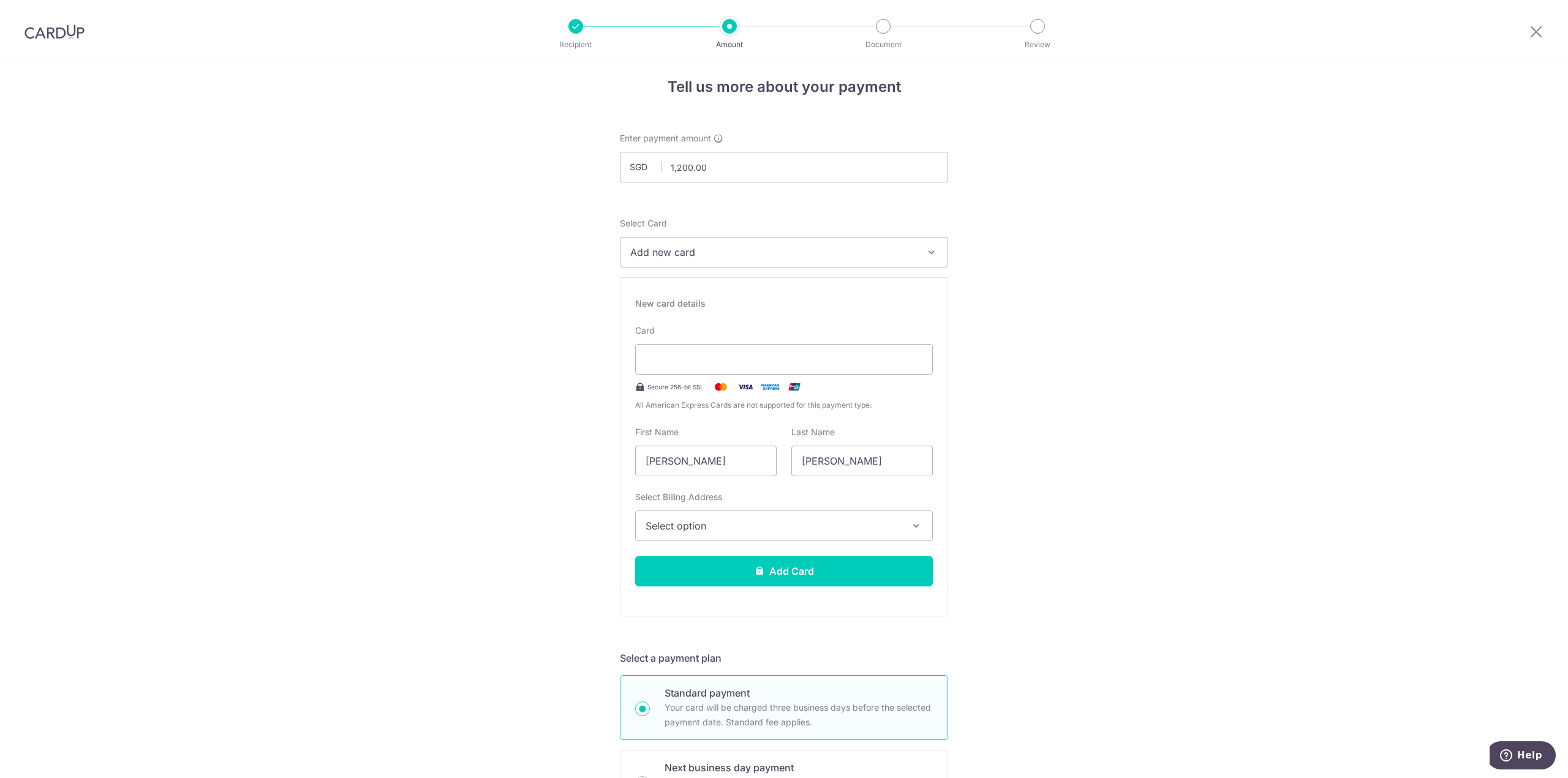
scroll to position [0, 0]
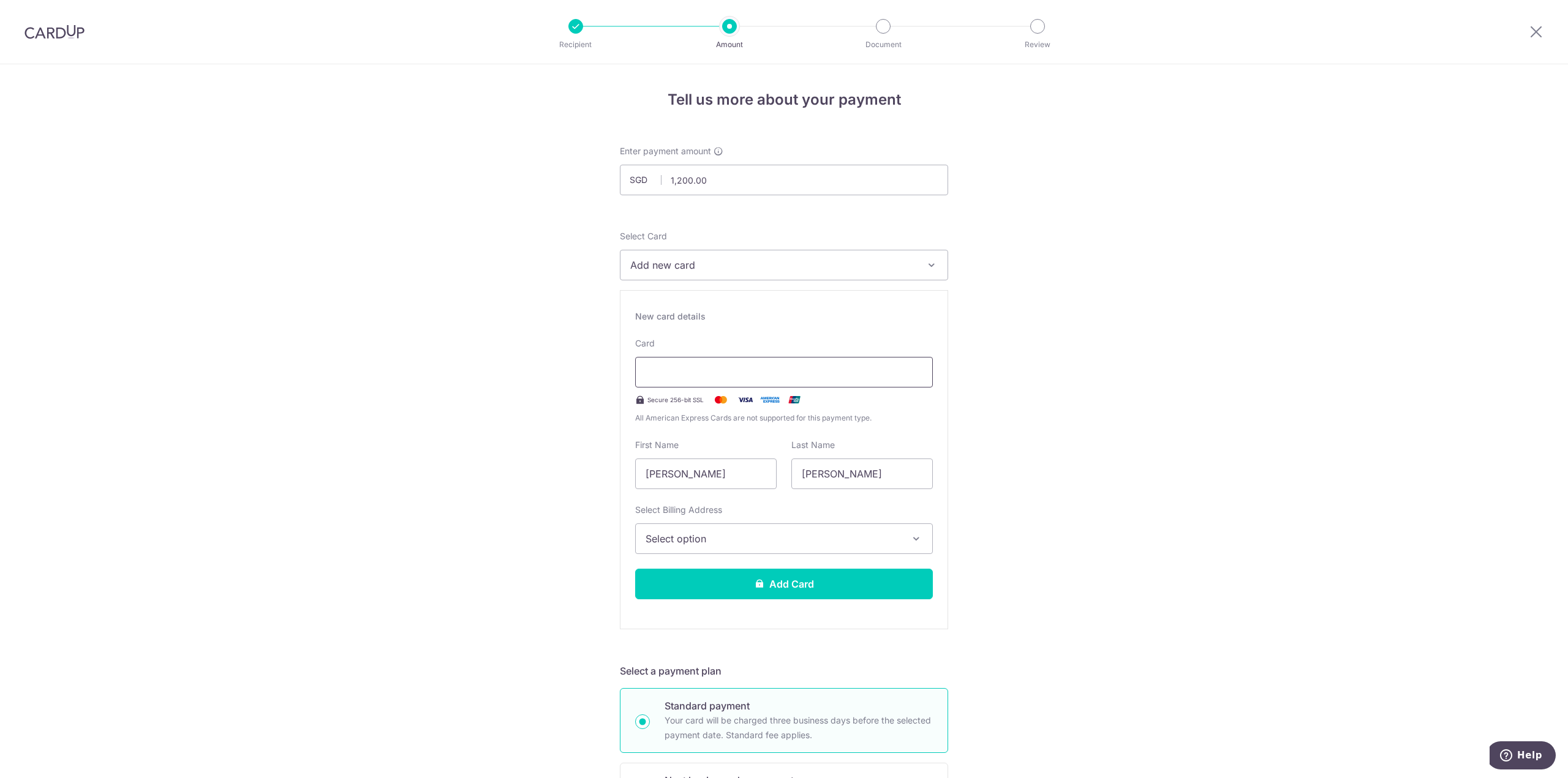
type input "3HOME25R"
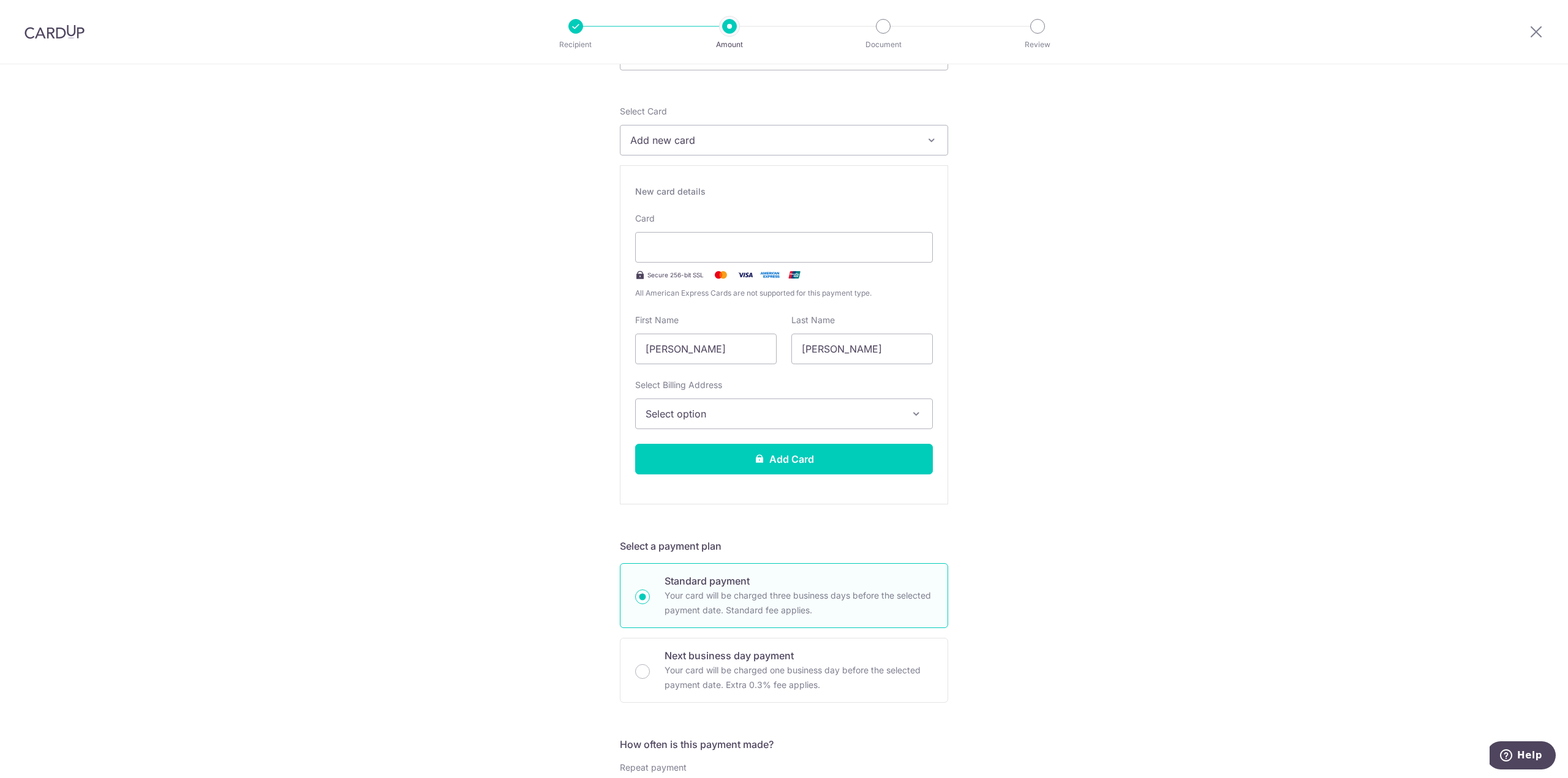
scroll to position [138, 0]
